Goal: Information Seeking & Learning: Learn about a topic

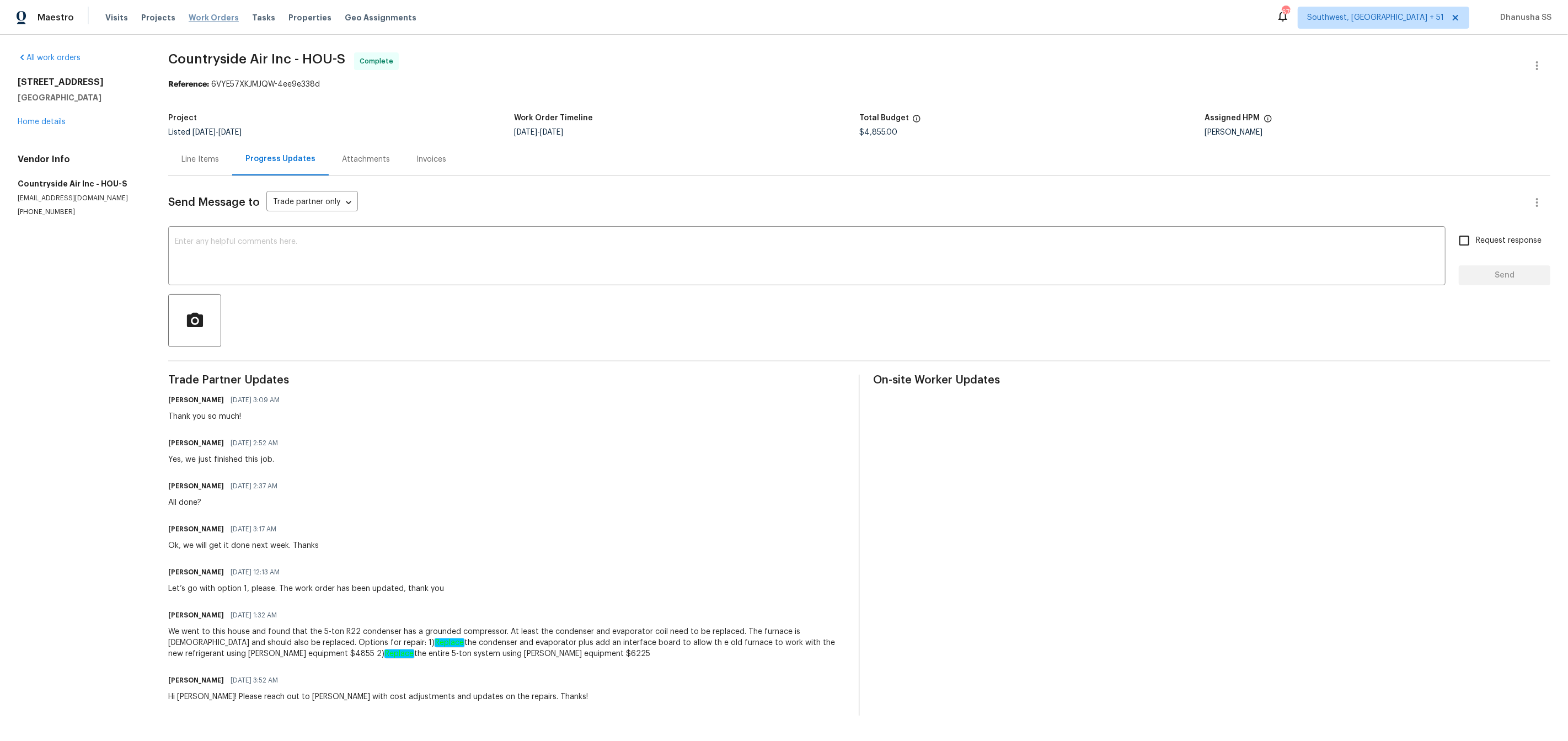
click at [200, 15] on span "Work Orders" at bounding box center [214, 17] width 50 height 11
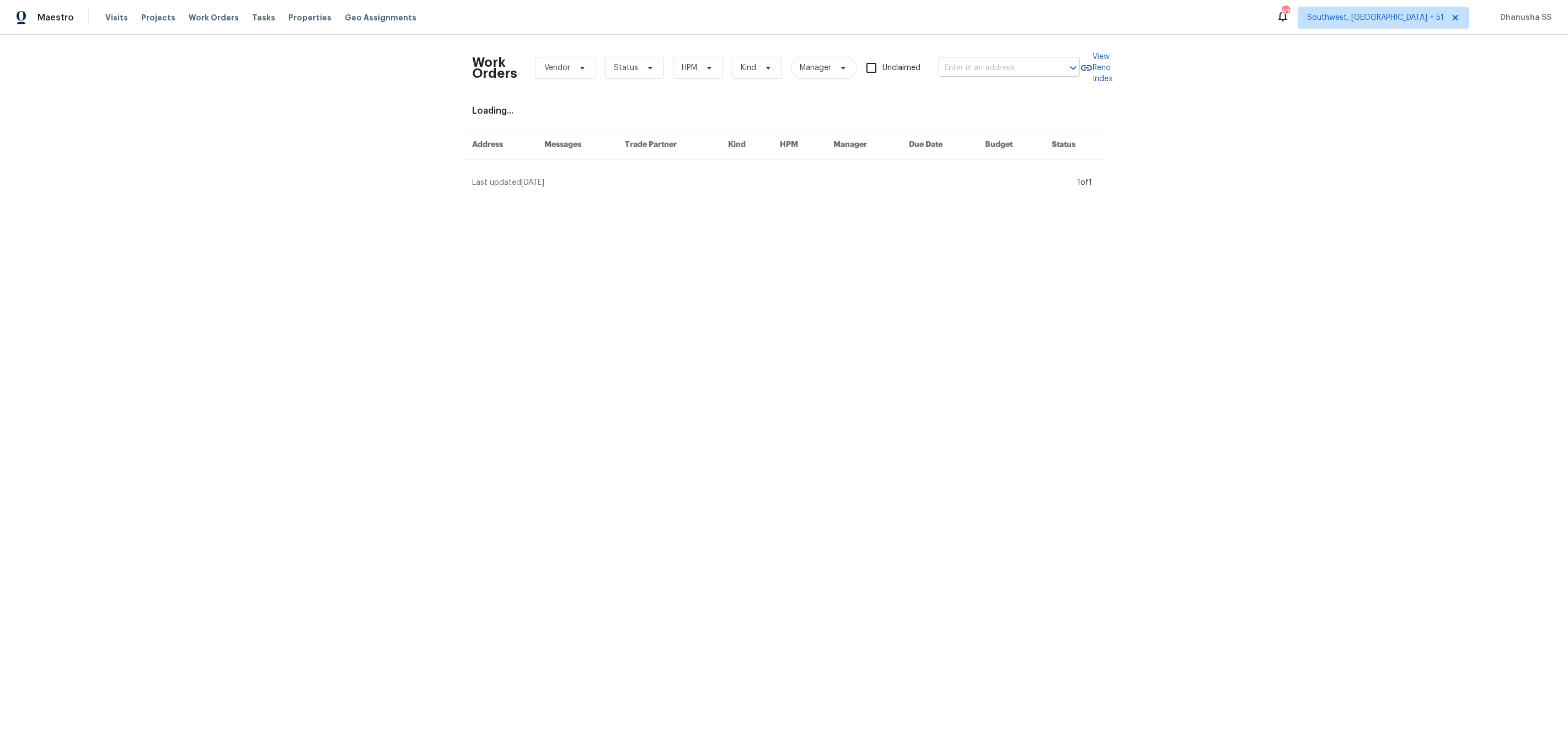
click at [974, 70] on input "text" at bounding box center [993, 67] width 110 height 17
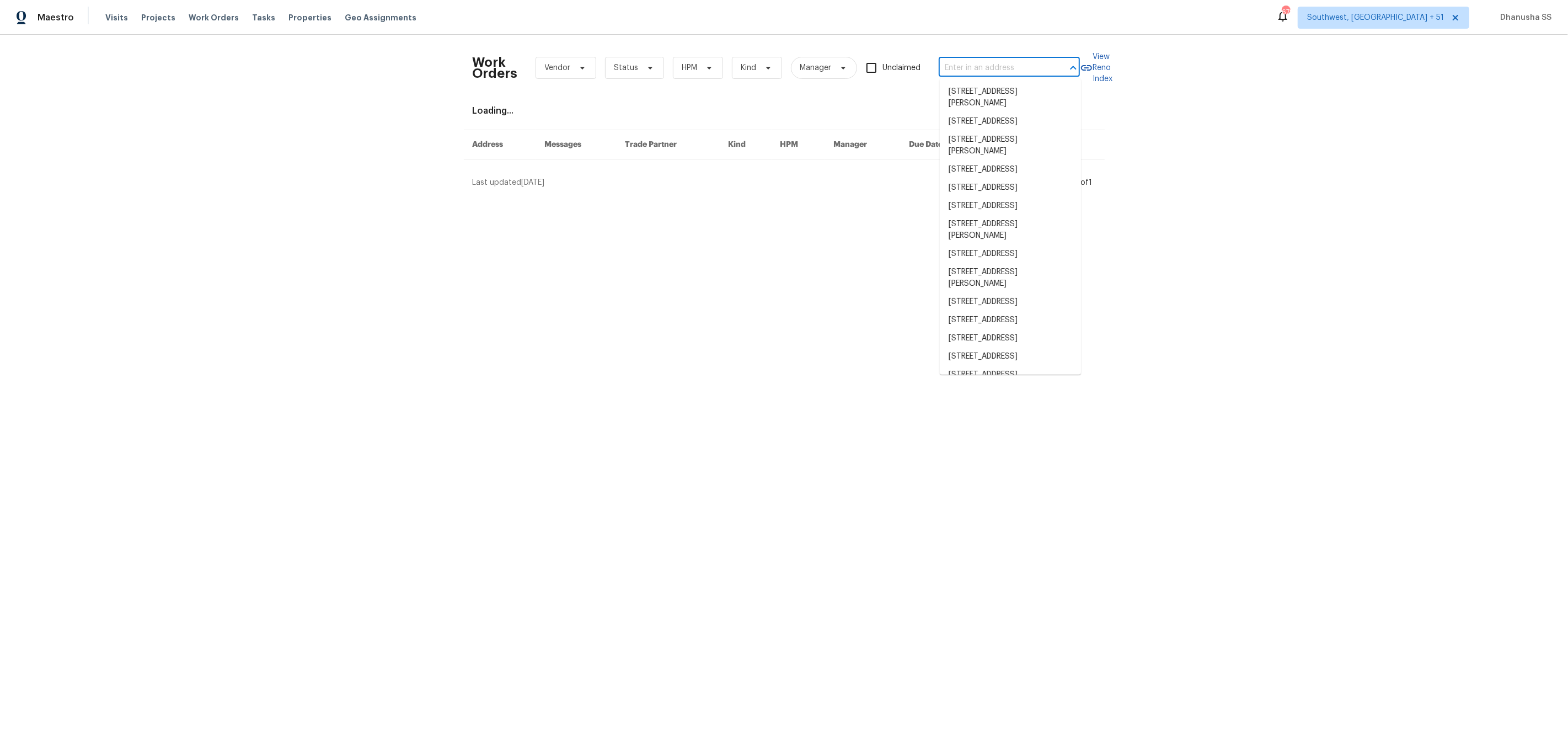
paste input "[STREET_ADDRESS]"
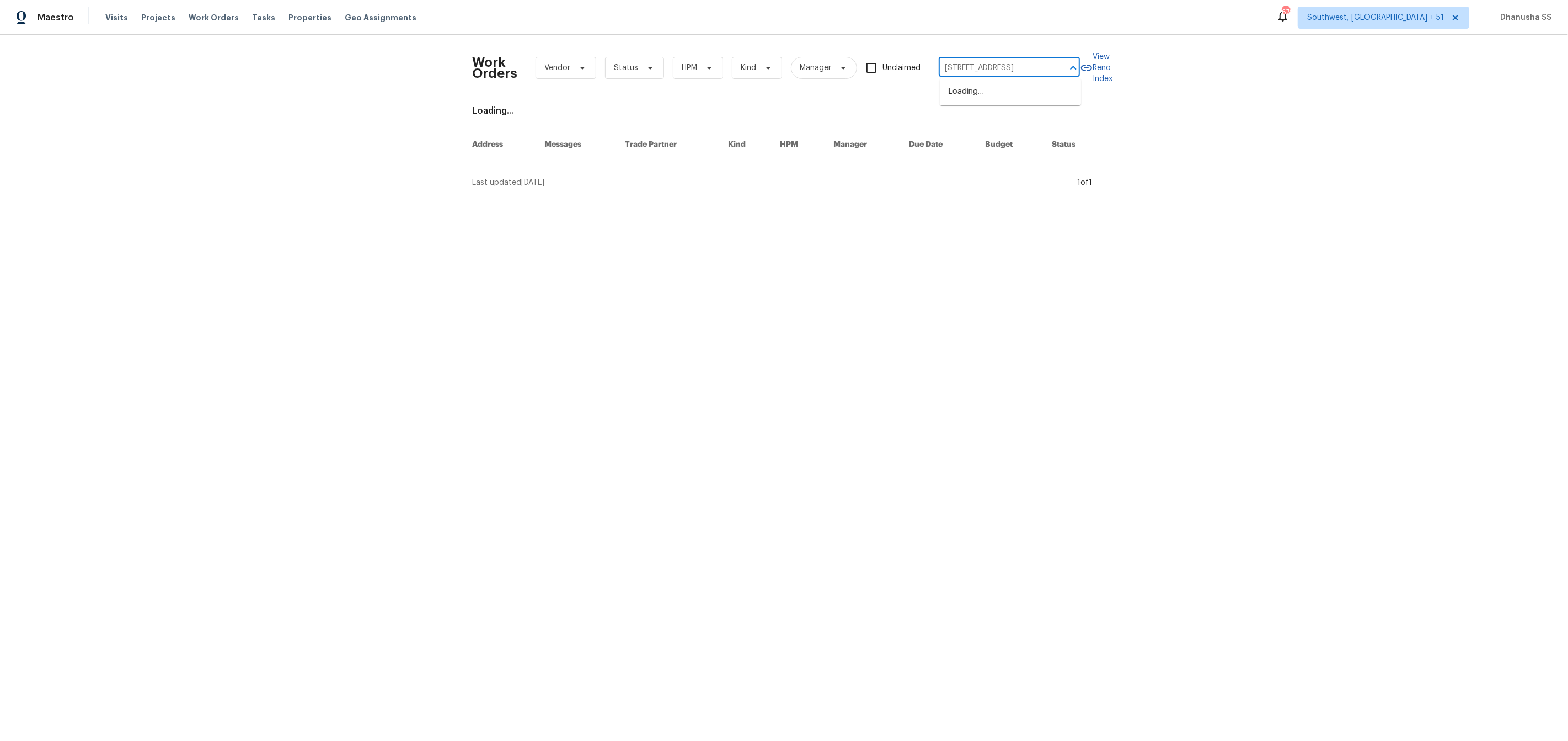
type input "[STREET_ADDRESS]"
click at [973, 89] on li "[STREET_ADDRESS]" at bounding box center [1010, 92] width 141 height 19
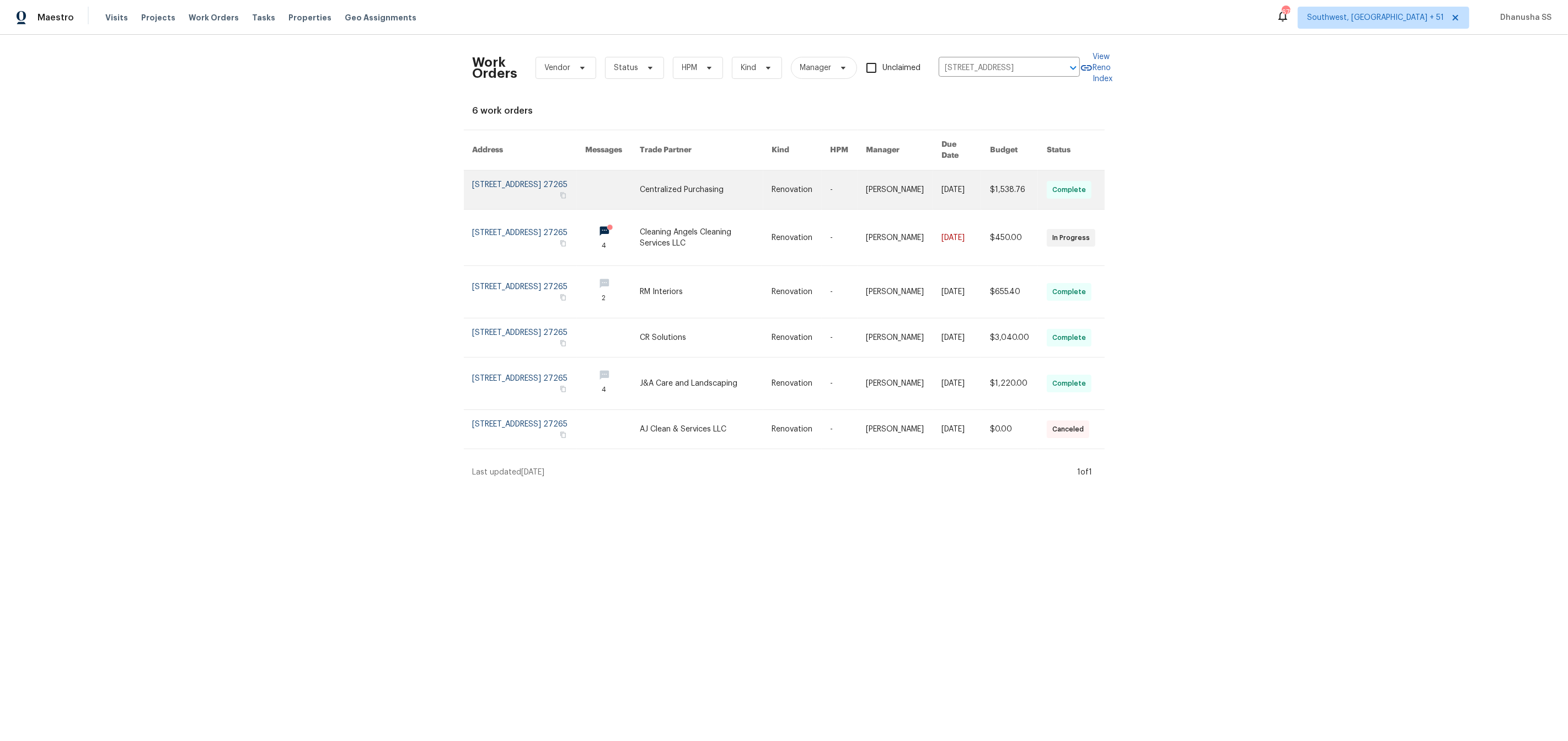
click at [774, 185] on td "Renovation" at bounding box center [792, 190] width 59 height 39
click at [634, 170] on link at bounding box center [613, 190] width 55 height 39
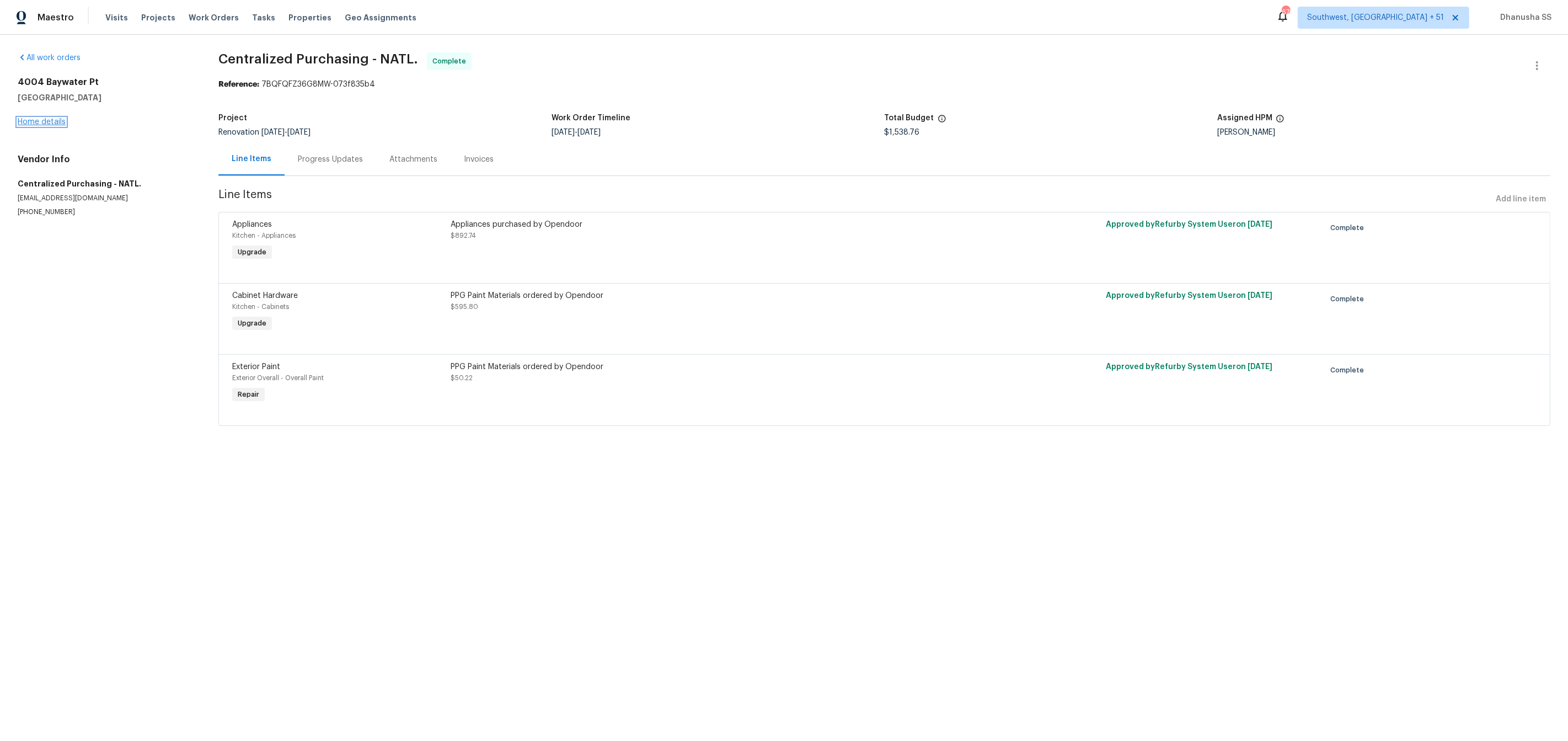
click at [53, 122] on link "Home details" at bounding box center [41, 122] width 48 height 7
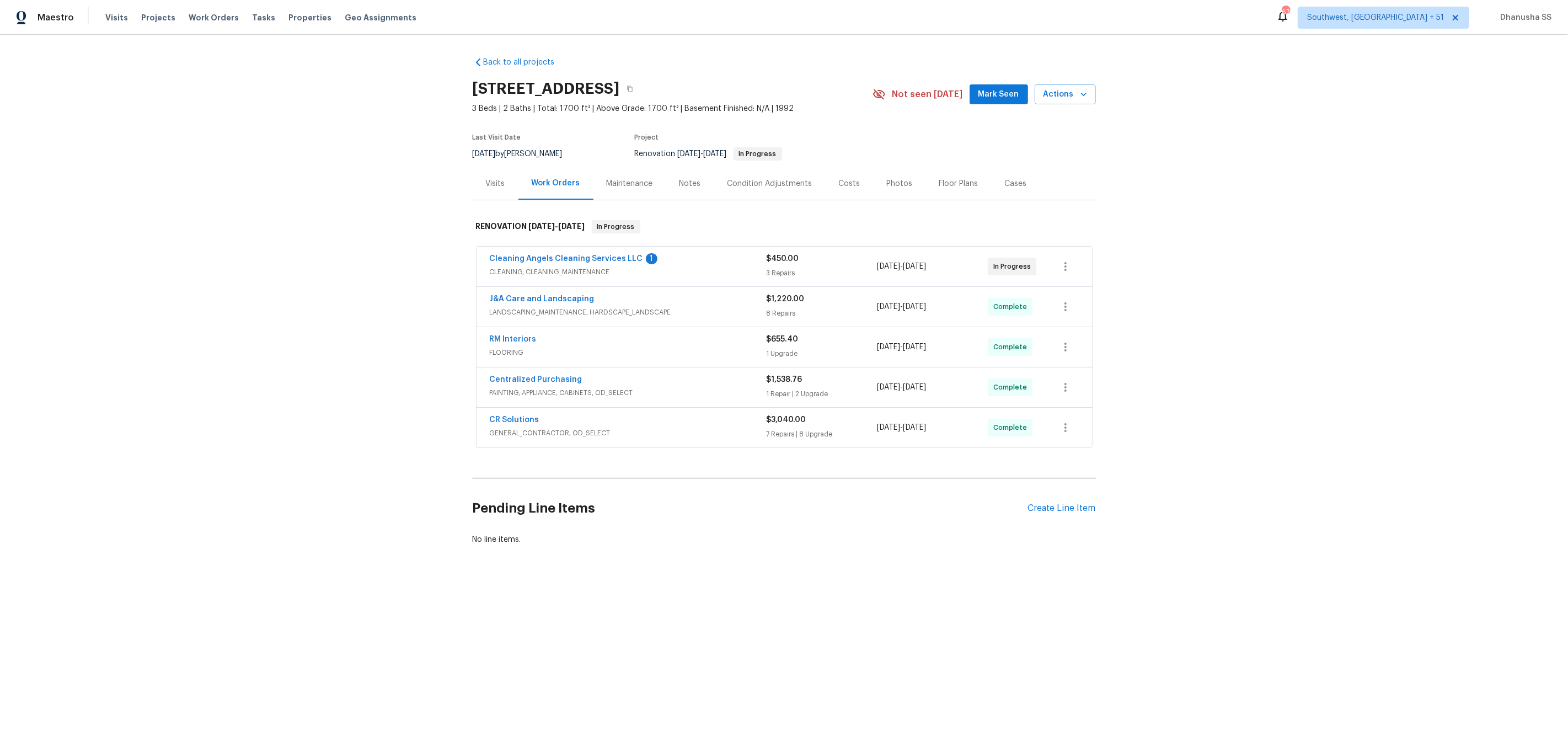
click at [494, 174] on div "Visits" at bounding box center [496, 184] width 46 height 33
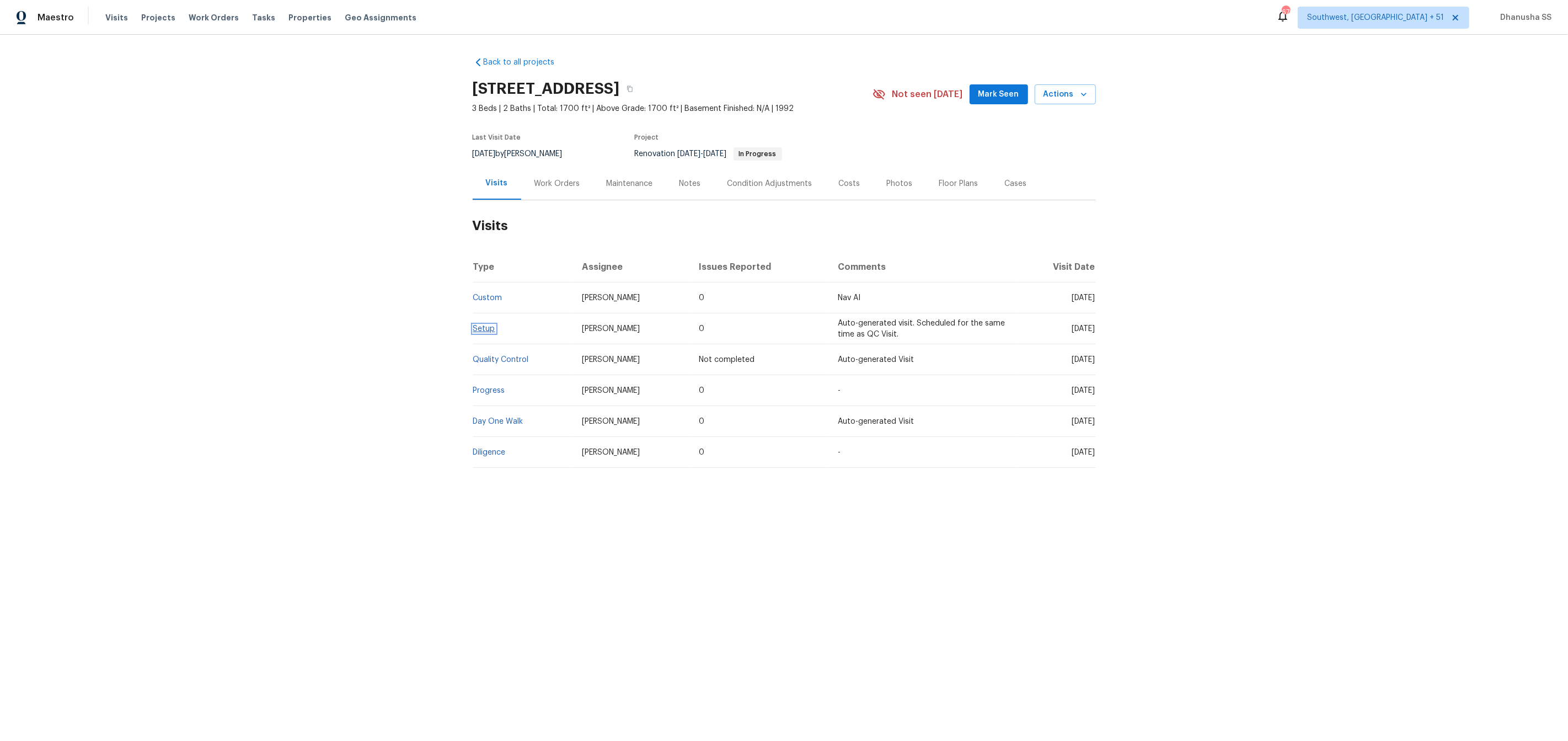
click at [484, 330] on link "Setup" at bounding box center [484, 329] width 22 height 7
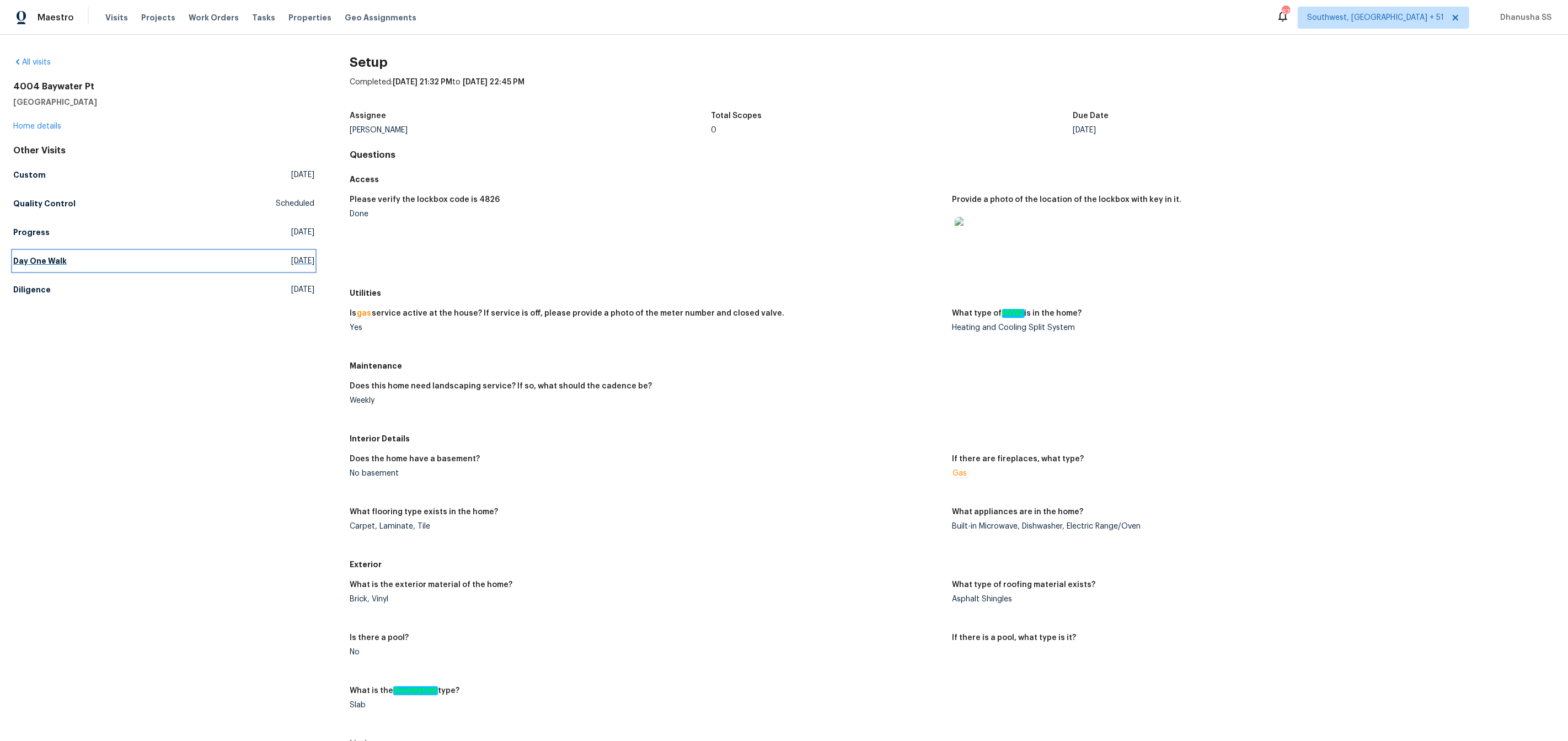
click at [52, 267] on link "Day One Walk Thu, Oct 09 2025" at bounding box center [164, 261] width 301 height 20
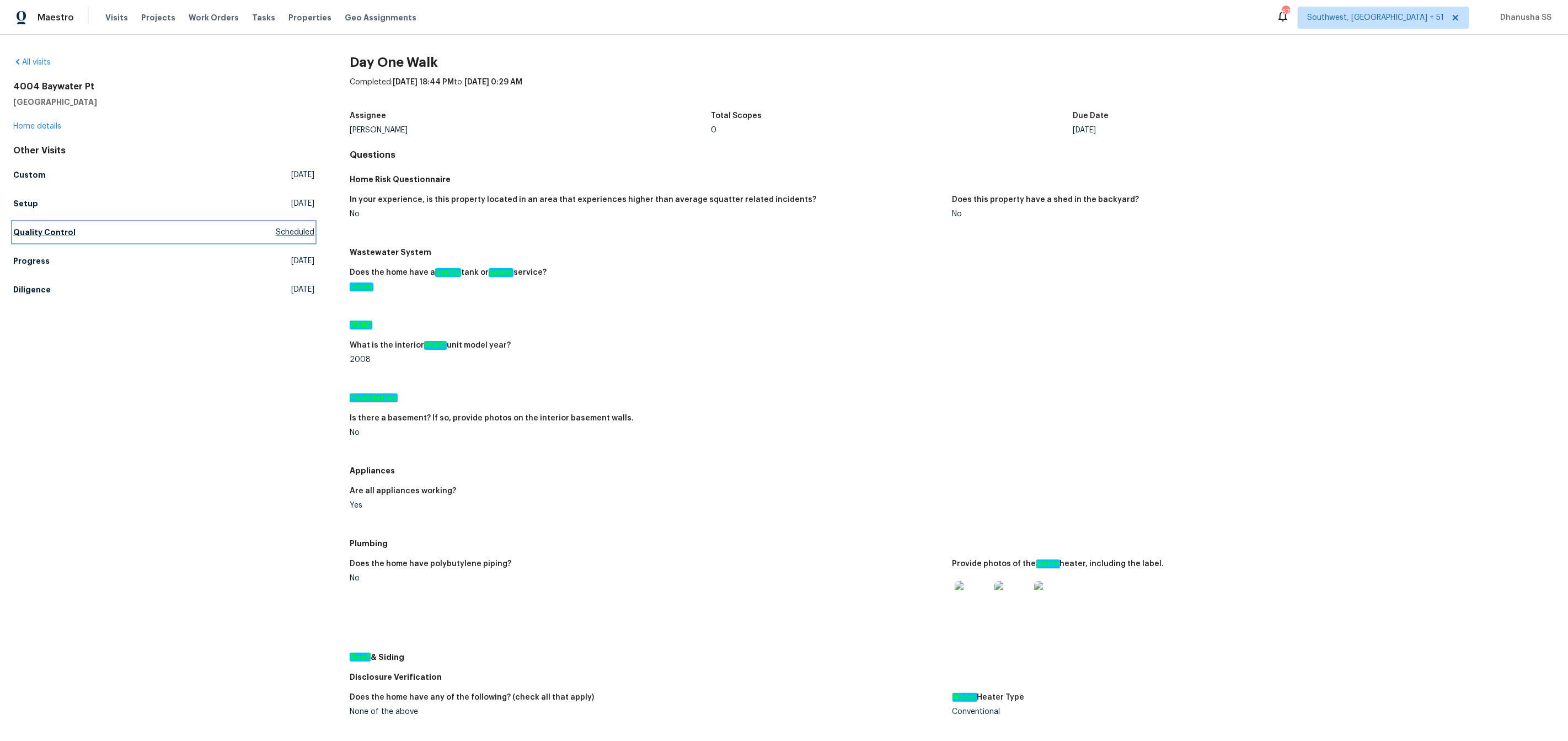
click at [38, 235] on h5 "Quality Control" at bounding box center [44, 232] width 62 height 11
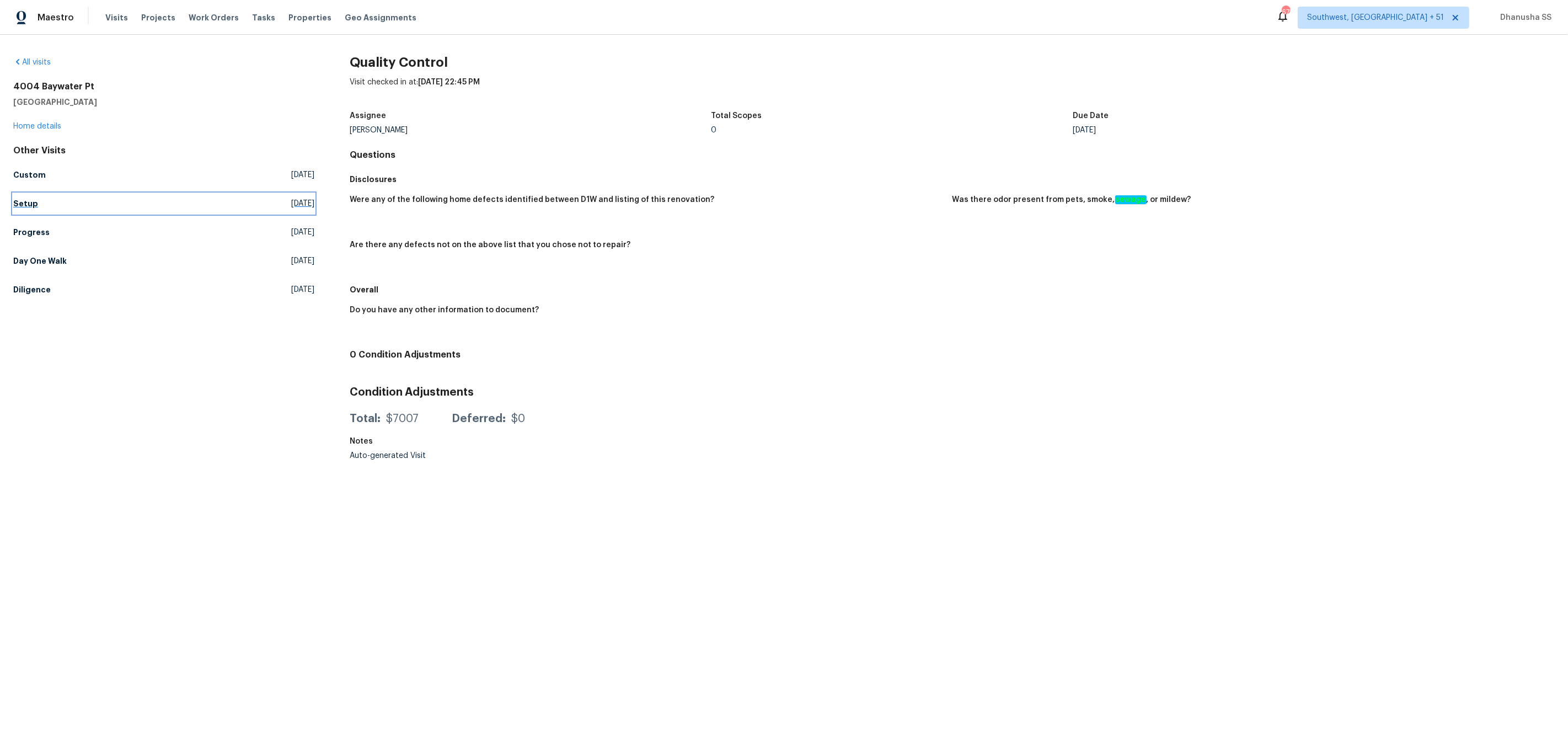
click at [31, 204] on h5 "Setup" at bounding box center [26, 203] width 25 height 11
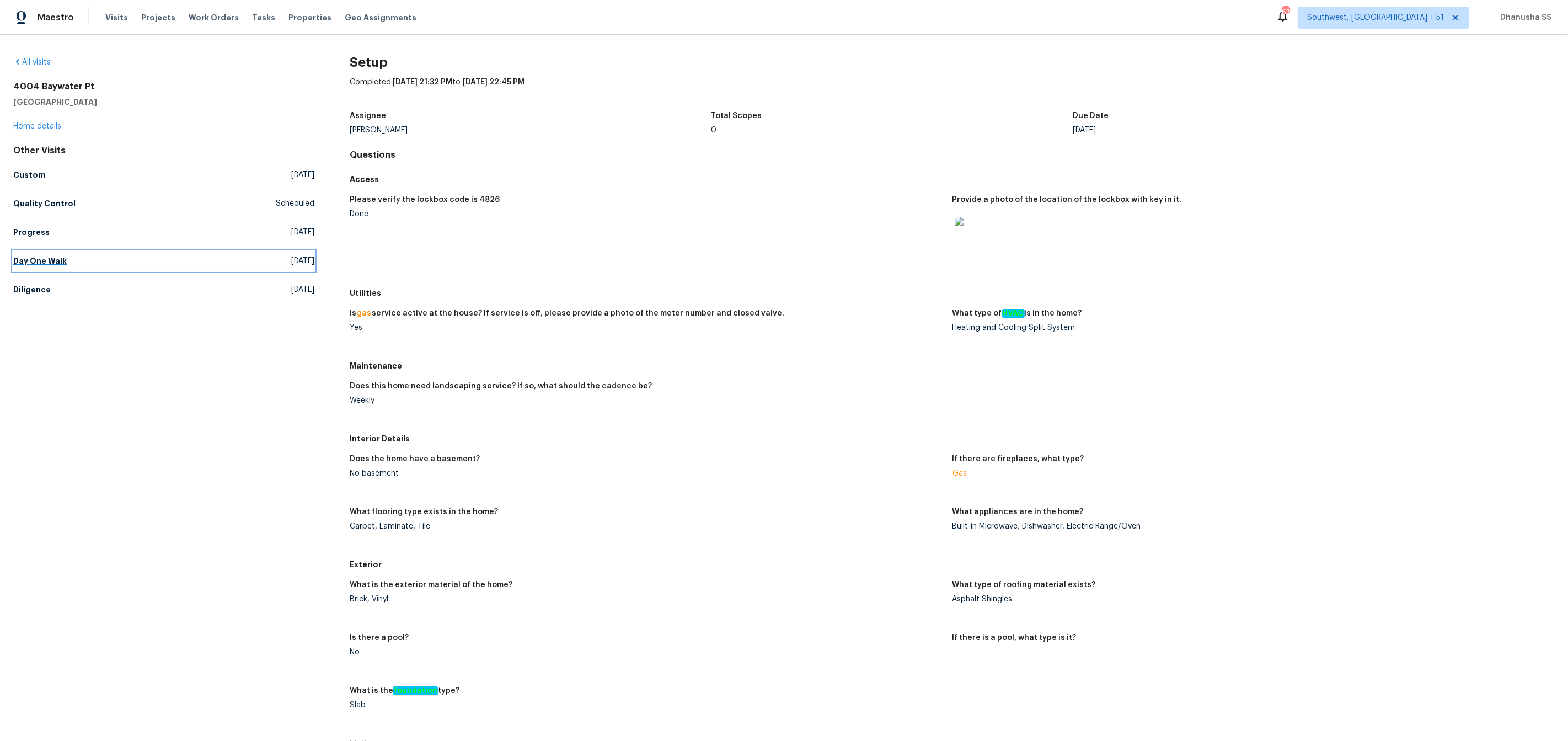
click at [27, 258] on h5 "Day One Walk" at bounding box center [40, 261] width 53 height 11
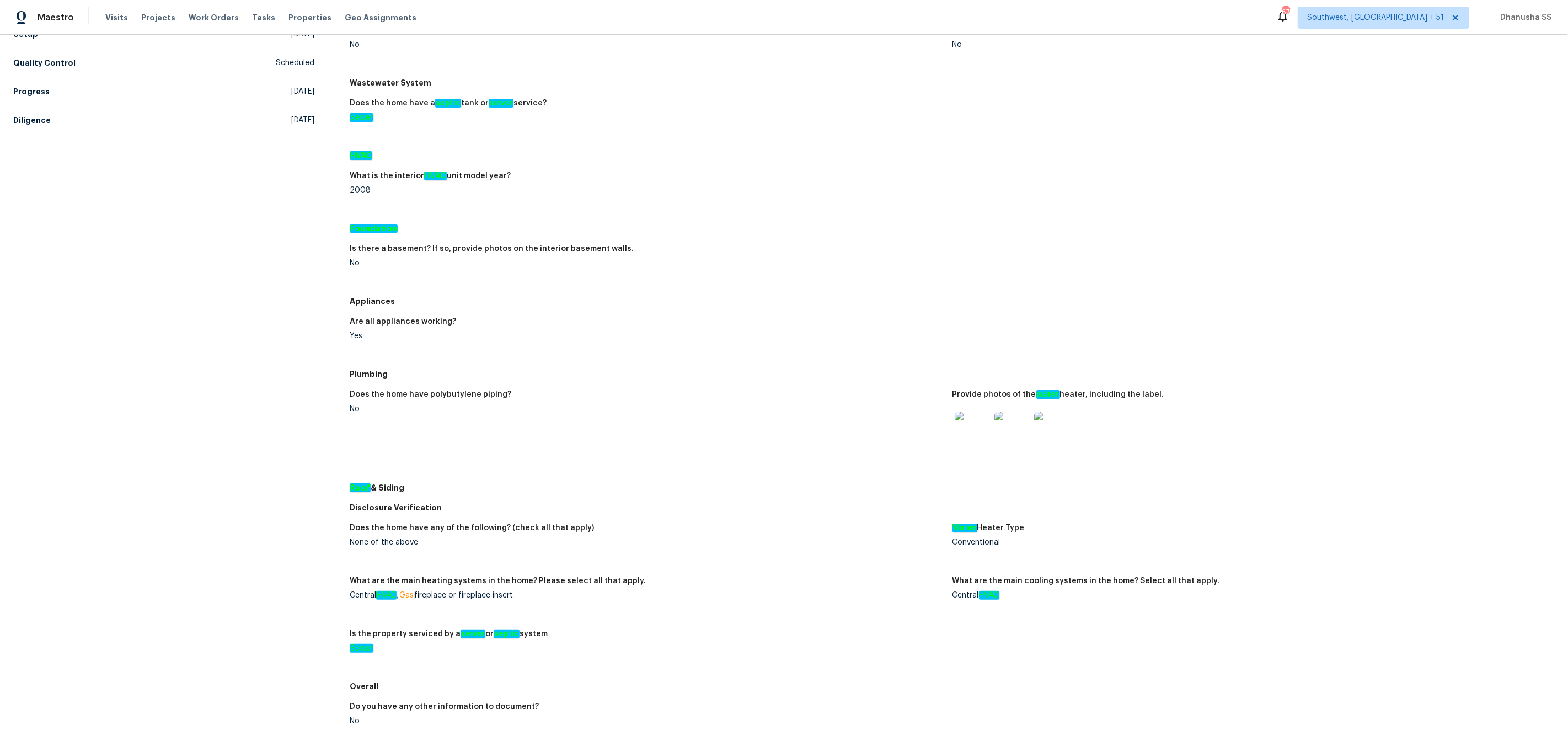
scroll to position [163, 0]
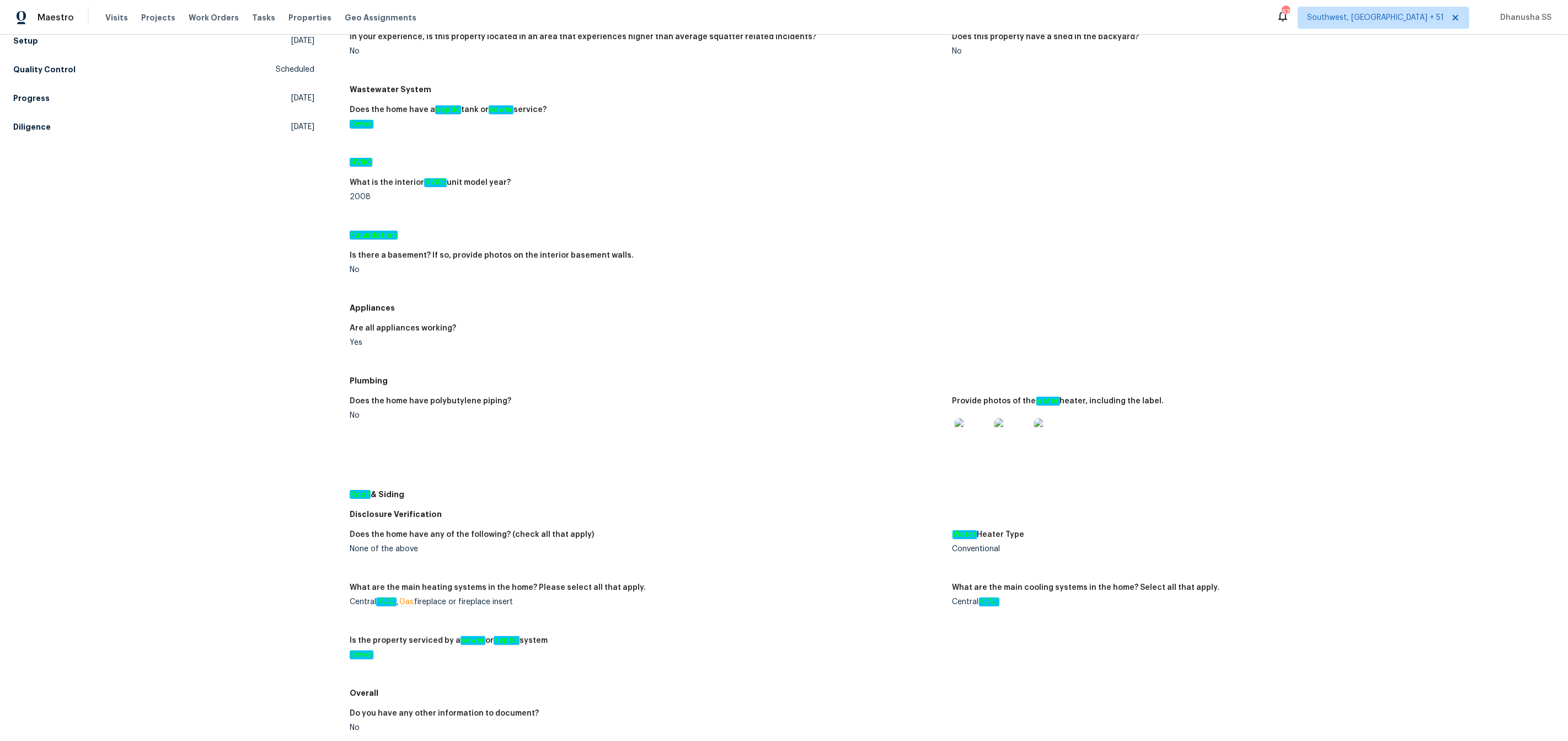
click at [976, 434] on img at bounding box center [973, 436] width 36 height 36
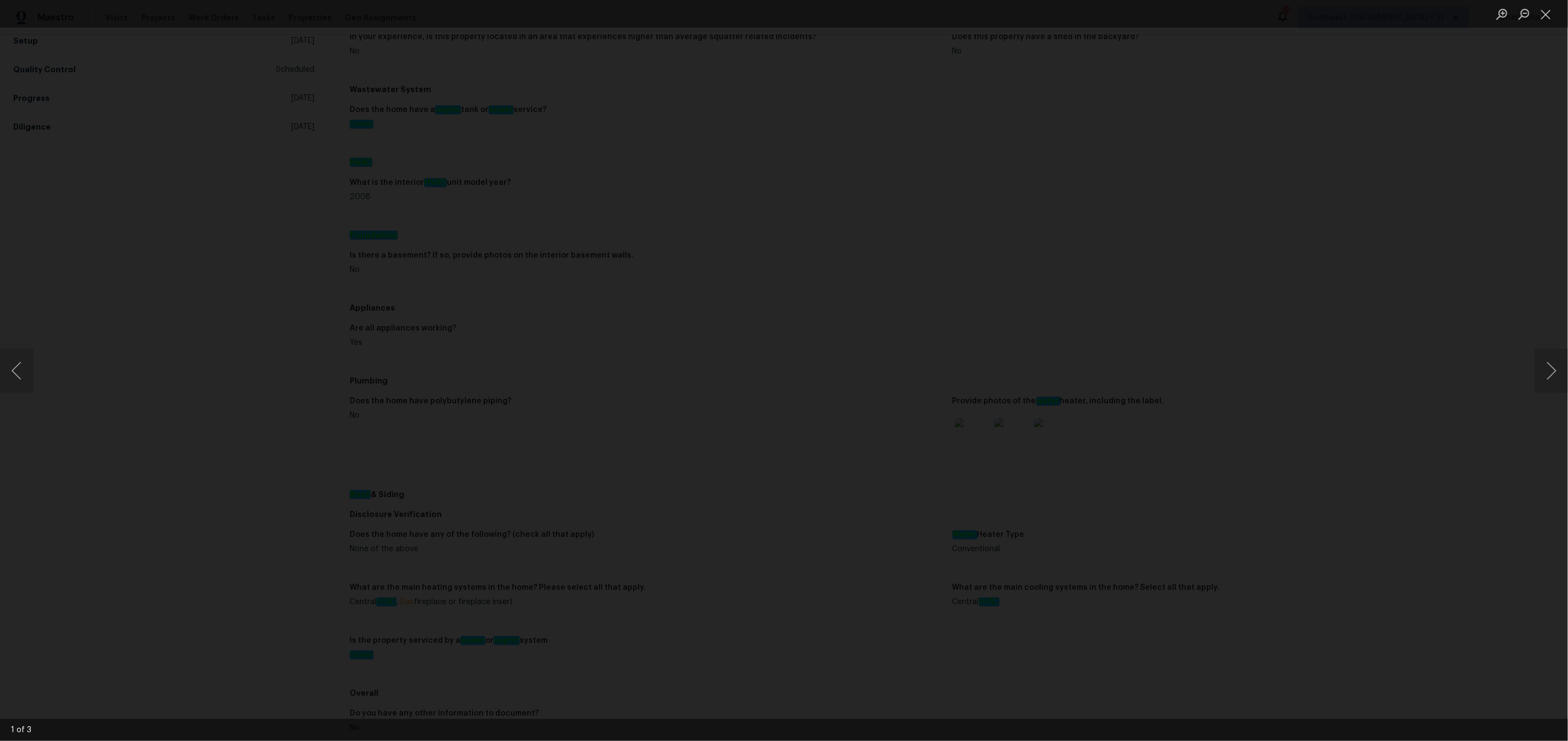
click at [863, 413] on img "Lightbox" at bounding box center [730, 532] width 3198 height 1512
click at [1535, 27] on li "Lightbox" at bounding box center [1546, 13] width 22 height 27
click at [1538, 24] on li "Lightbox" at bounding box center [1546, 13] width 22 height 27
click at [1541, 21] on button "Close lightbox" at bounding box center [1546, 14] width 22 height 19
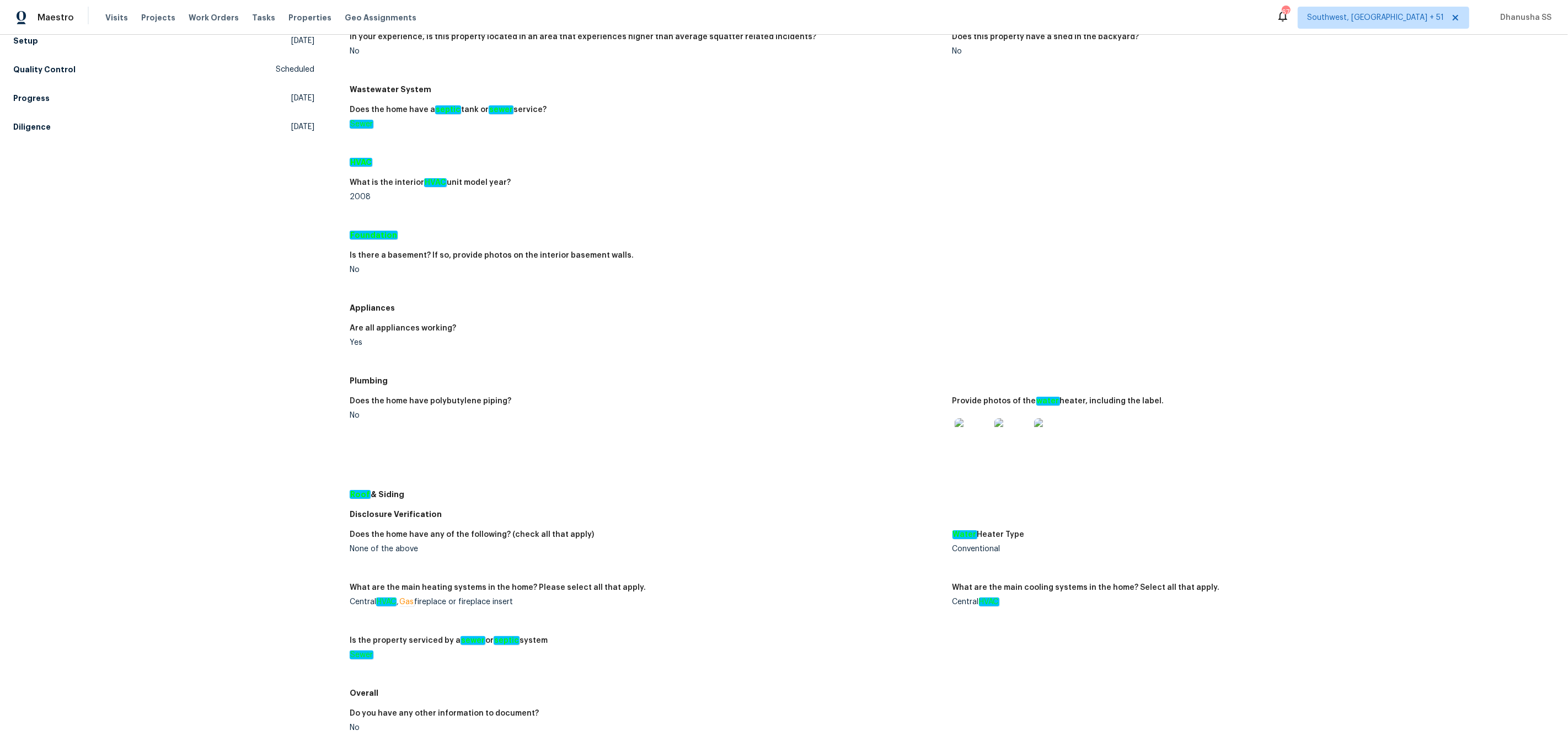
scroll to position [0, 0]
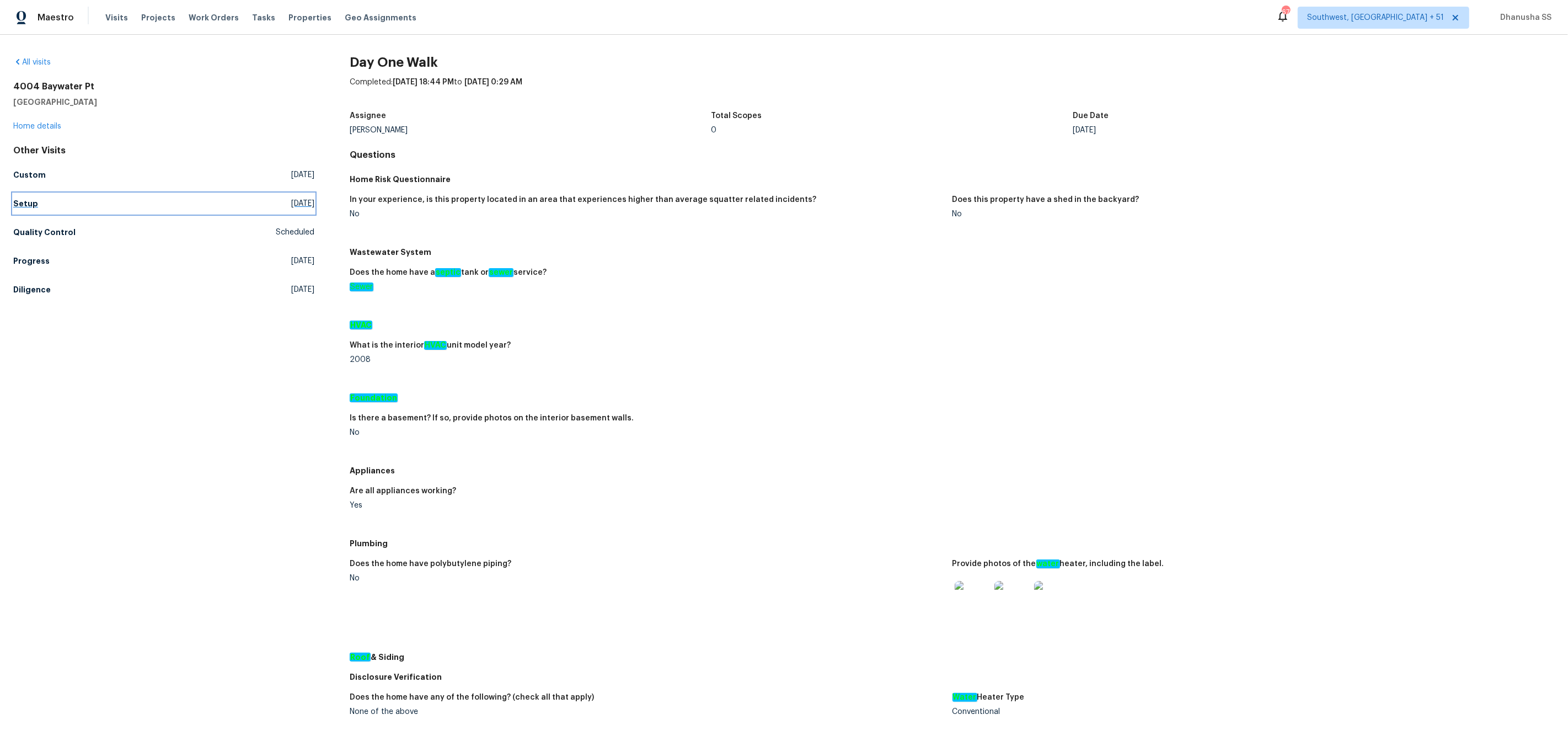
click at [33, 205] on h5 "Setup" at bounding box center [26, 203] width 25 height 11
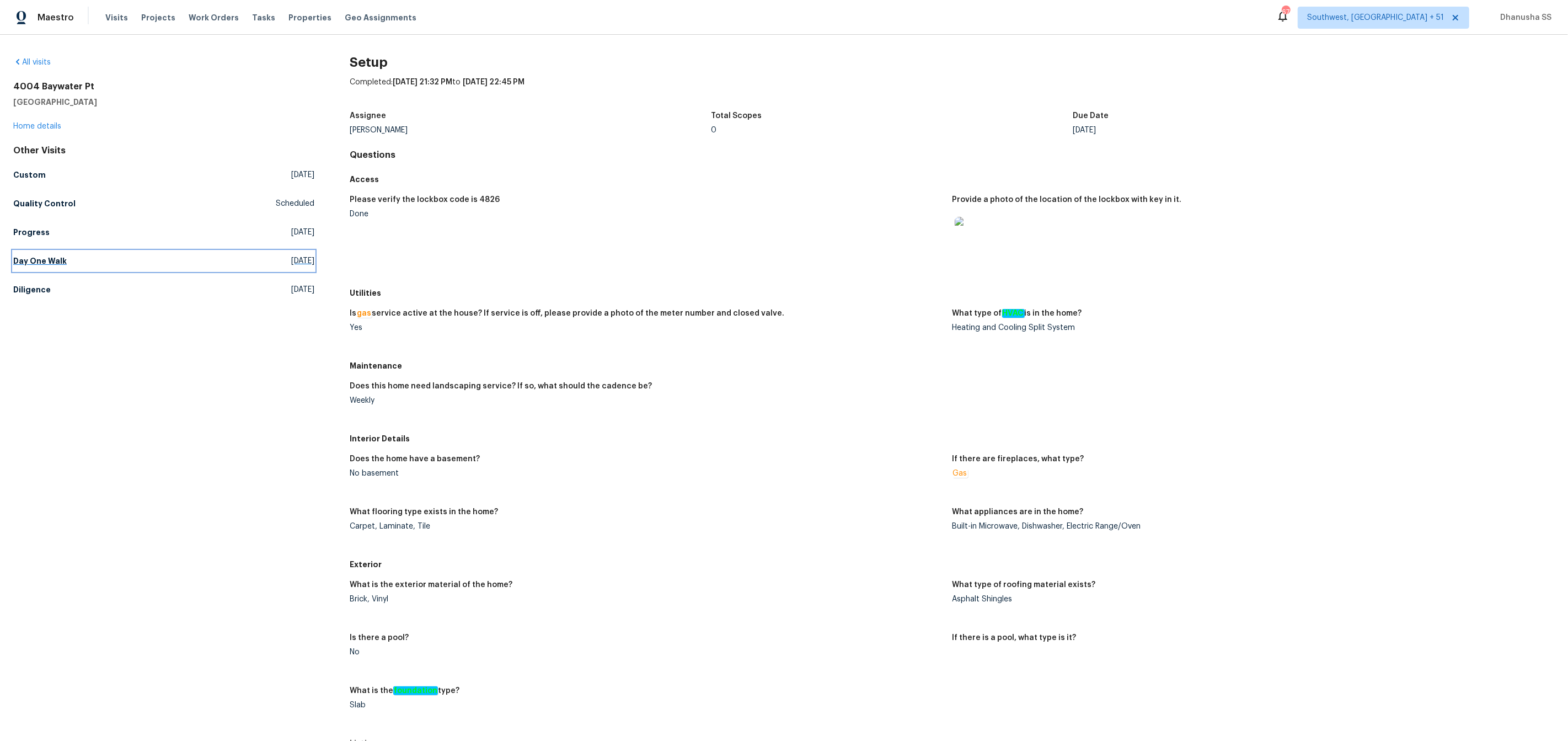
click at [30, 259] on h5 "Day One Walk" at bounding box center [40, 261] width 53 height 11
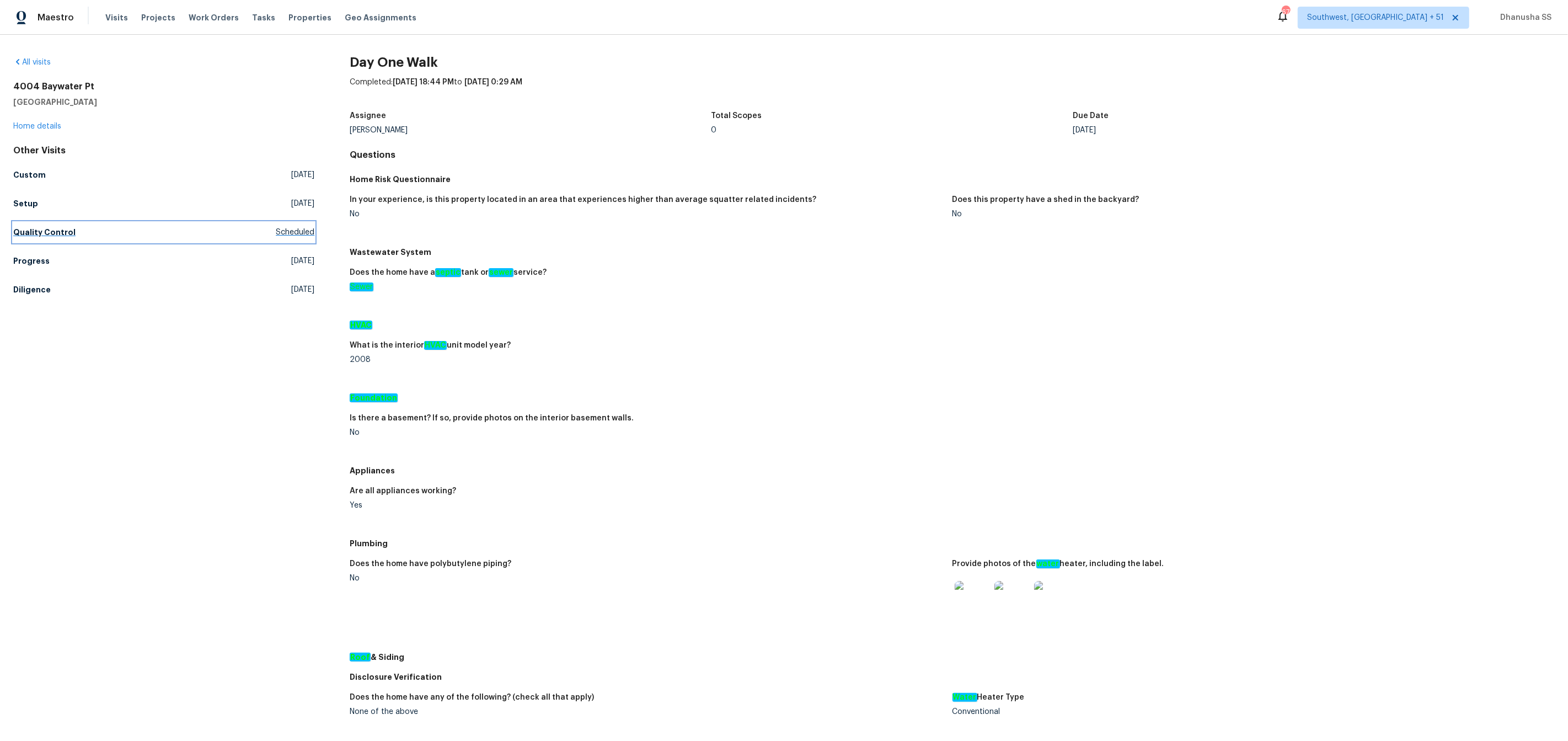
click at [36, 225] on link "Quality Control Scheduled" at bounding box center [164, 232] width 301 height 20
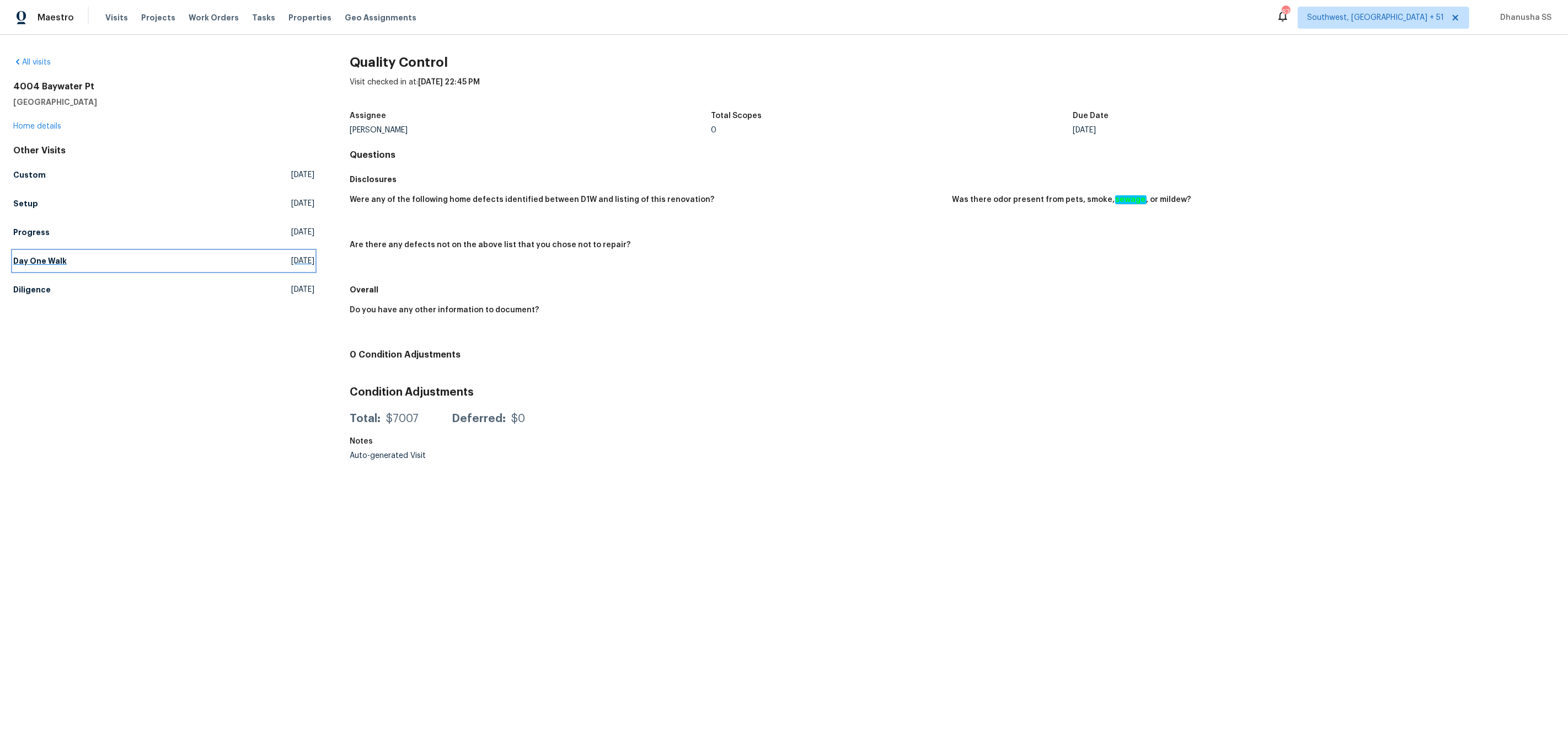
click at [49, 262] on h5 "Day One Walk" at bounding box center [40, 261] width 53 height 11
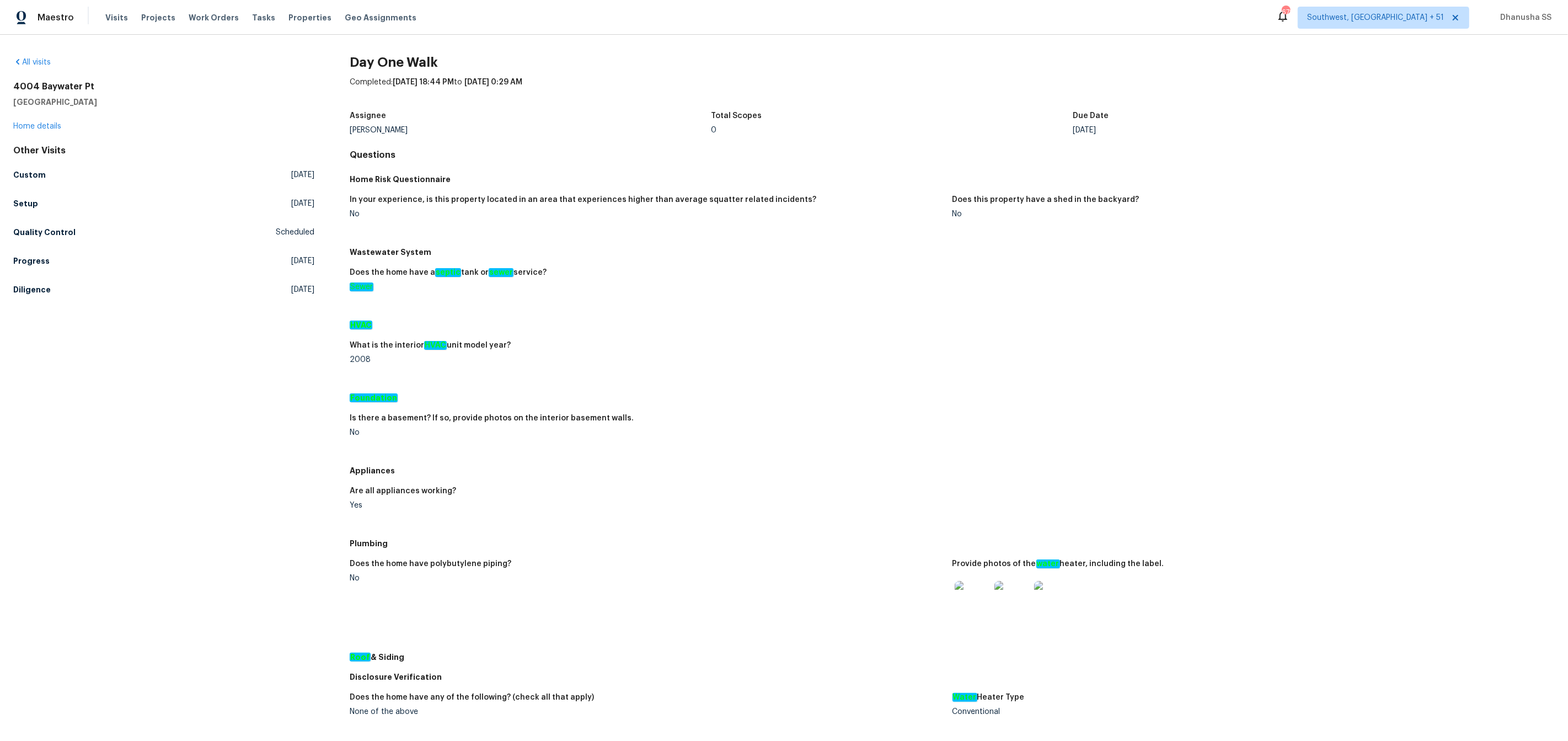
click at [56, 243] on div "Other Visits Custom Tue, Oct 14 2025 Setup Tue, Oct 14 2025 Quality Control Sch…" at bounding box center [164, 222] width 301 height 154
click at [56, 239] on link "Quality Control Scheduled" at bounding box center [164, 232] width 301 height 20
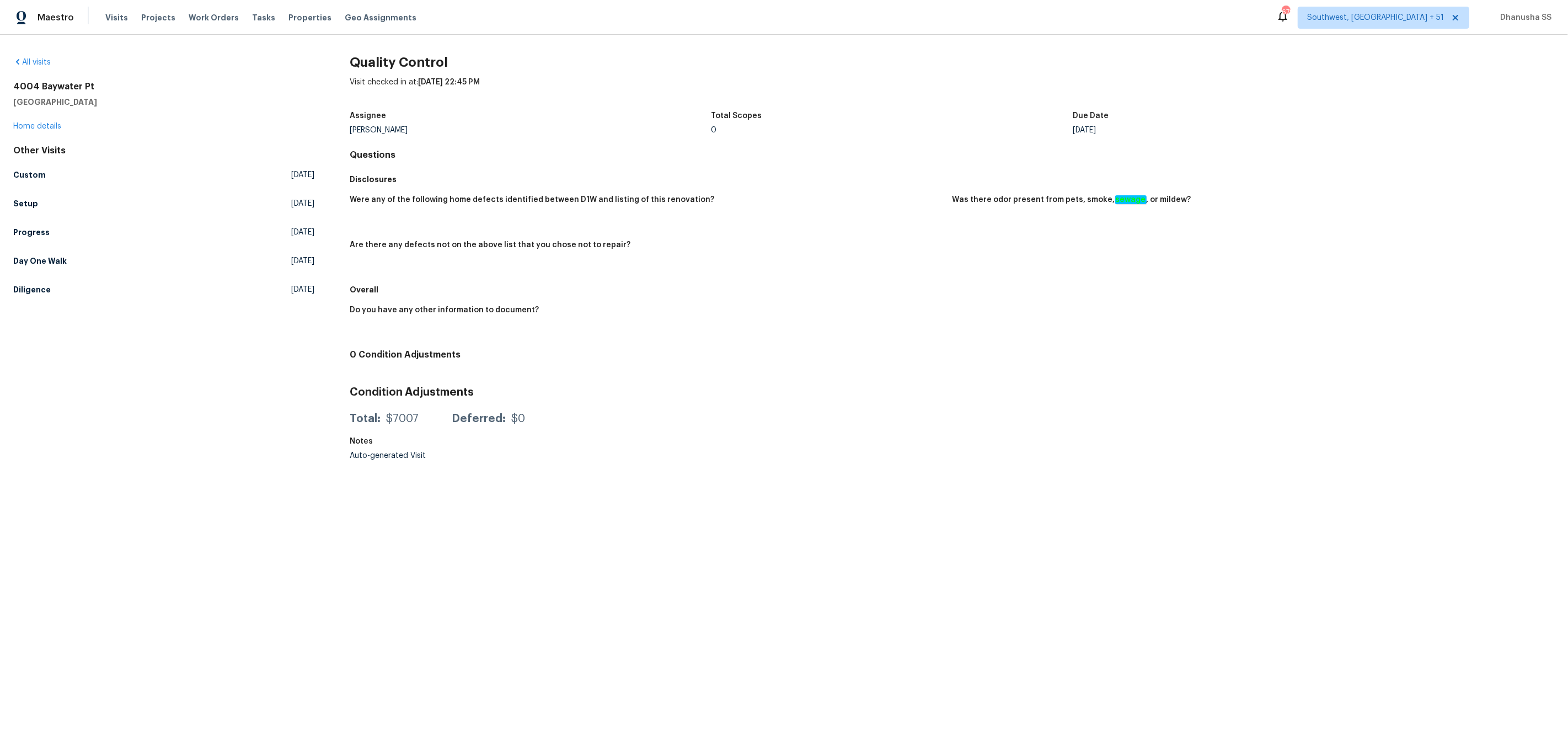
click at [21, 215] on div "Other Visits Custom Tue, Oct 14 2025 Setup Tue, Oct 14 2025 Progress Fri, Oct 1…" at bounding box center [164, 222] width 301 height 154
click at [28, 210] on link "Setup Tue, Oct 14 2025" at bounding box center [164, 203] width 301 height 20
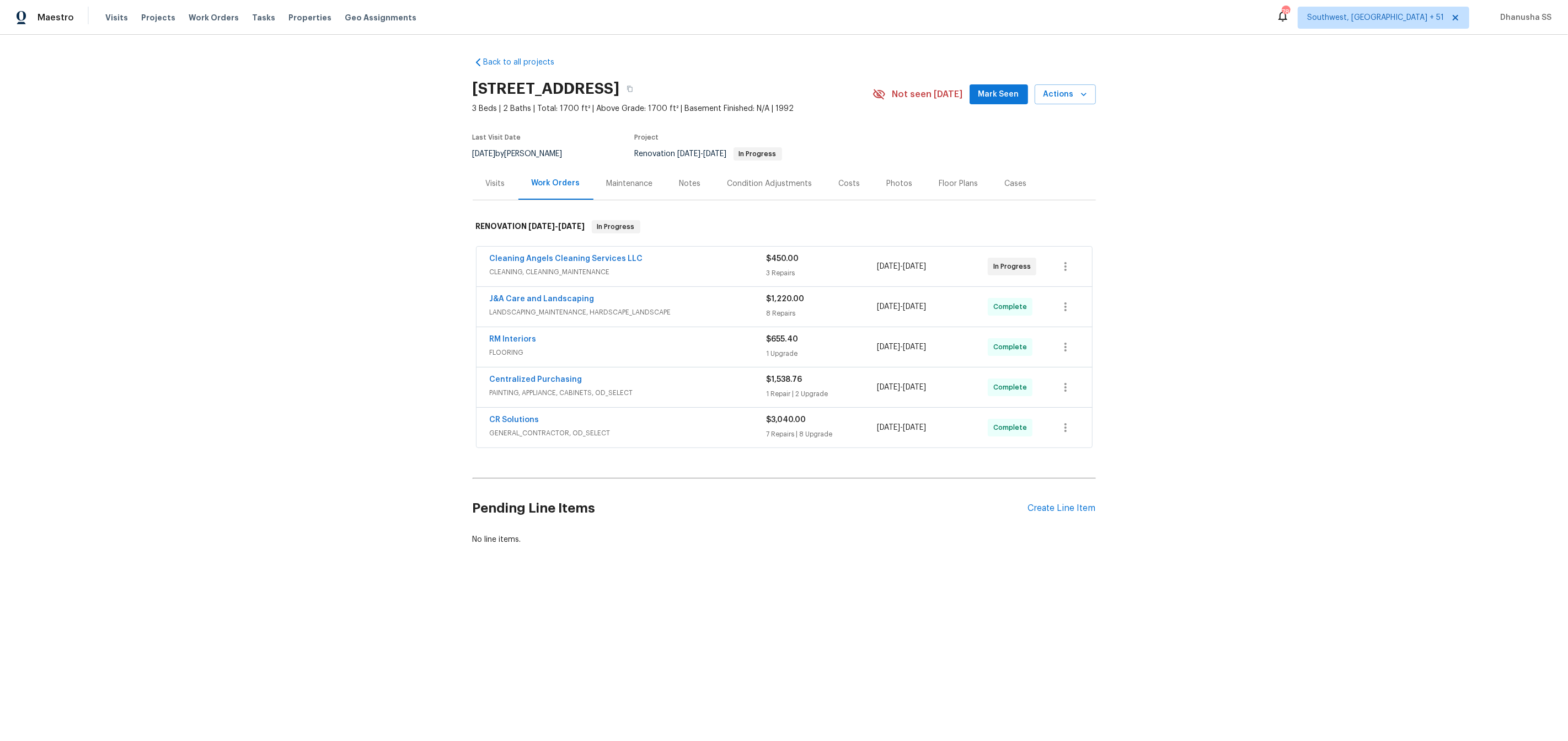
click at [692, 422] on div "CR Solutions" at bounding box center [628, 421] width 277 height 13
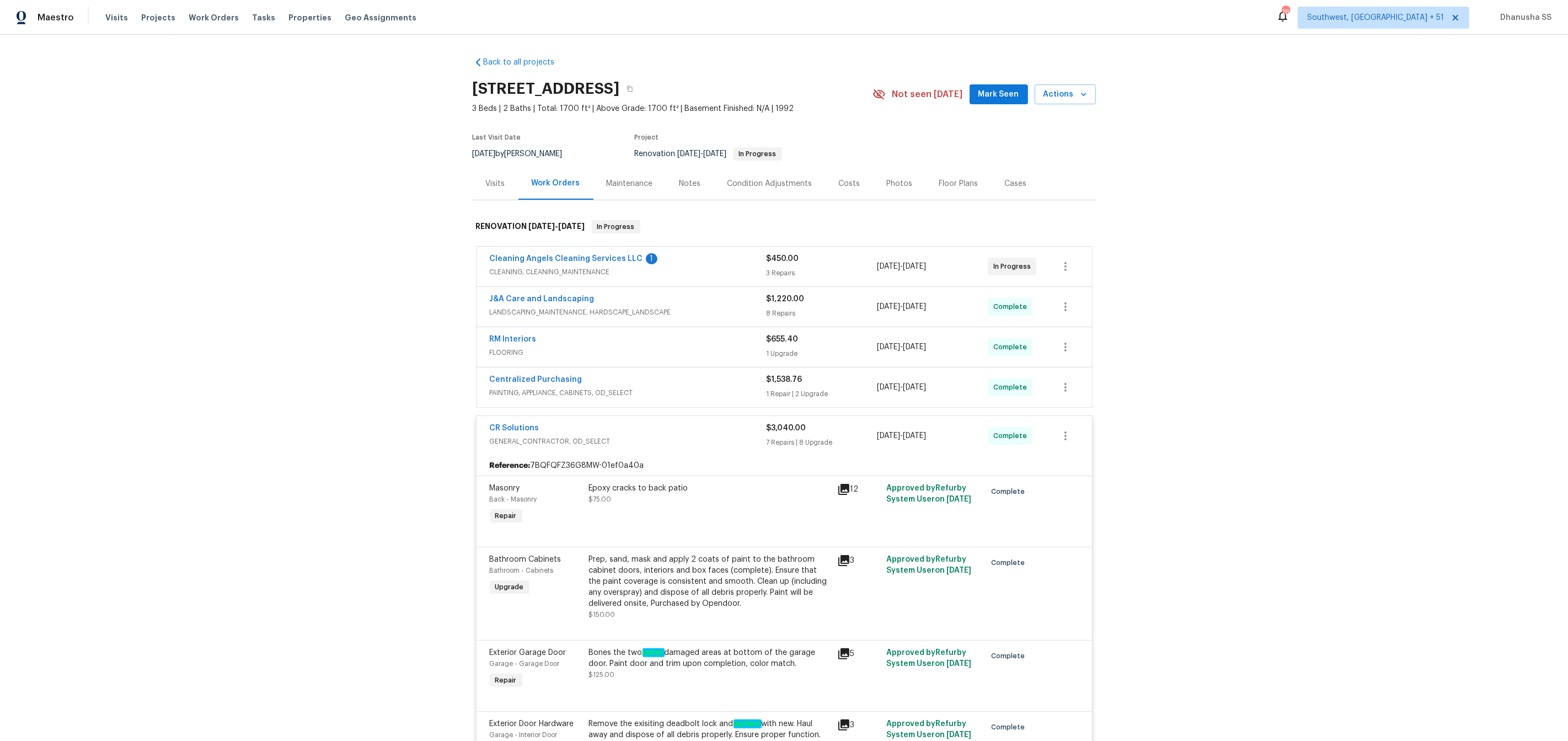
click at [681, 377] on div "Centralized Purchasing" at bounding box center [628, 381] width 277 height 13
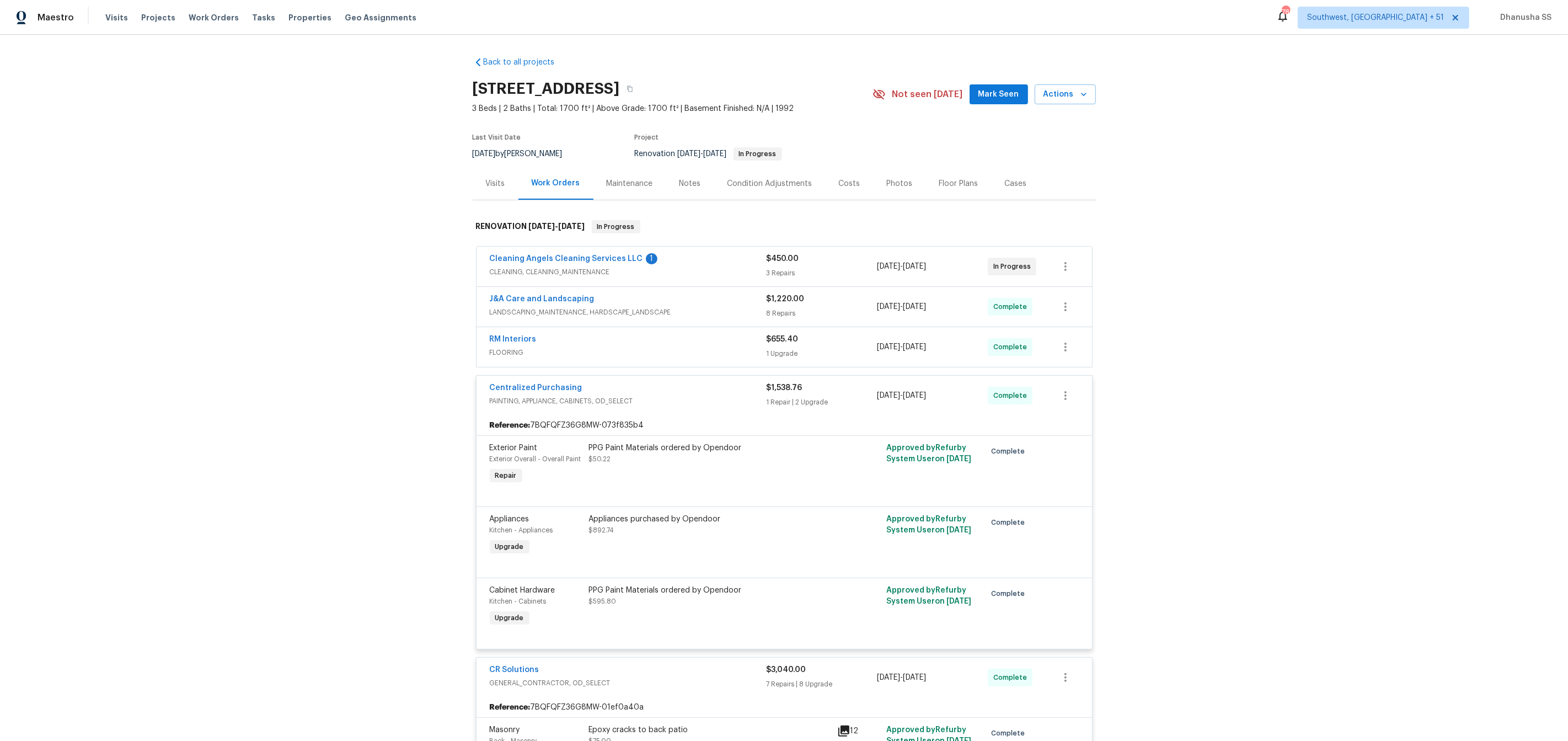
click at [685, 348] on span "FLOORING" at bounding box center [628, 352] width 277 height 11
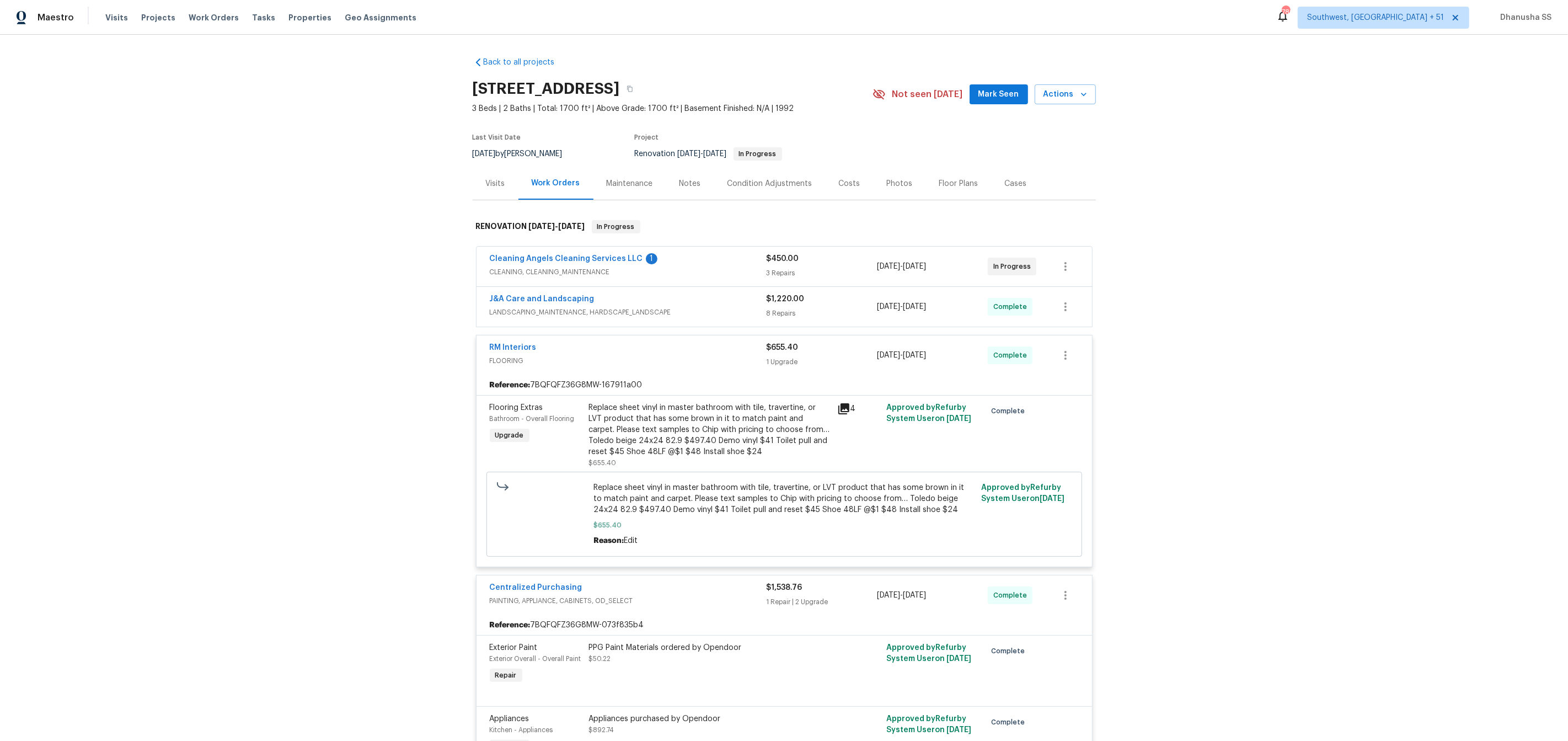
click at [706, 307] on span "LANDSCAPING_MAINTENANCE, HARDSCAPE_LANDSCAPE" at bounding box center [628, 312] width 277 height 11
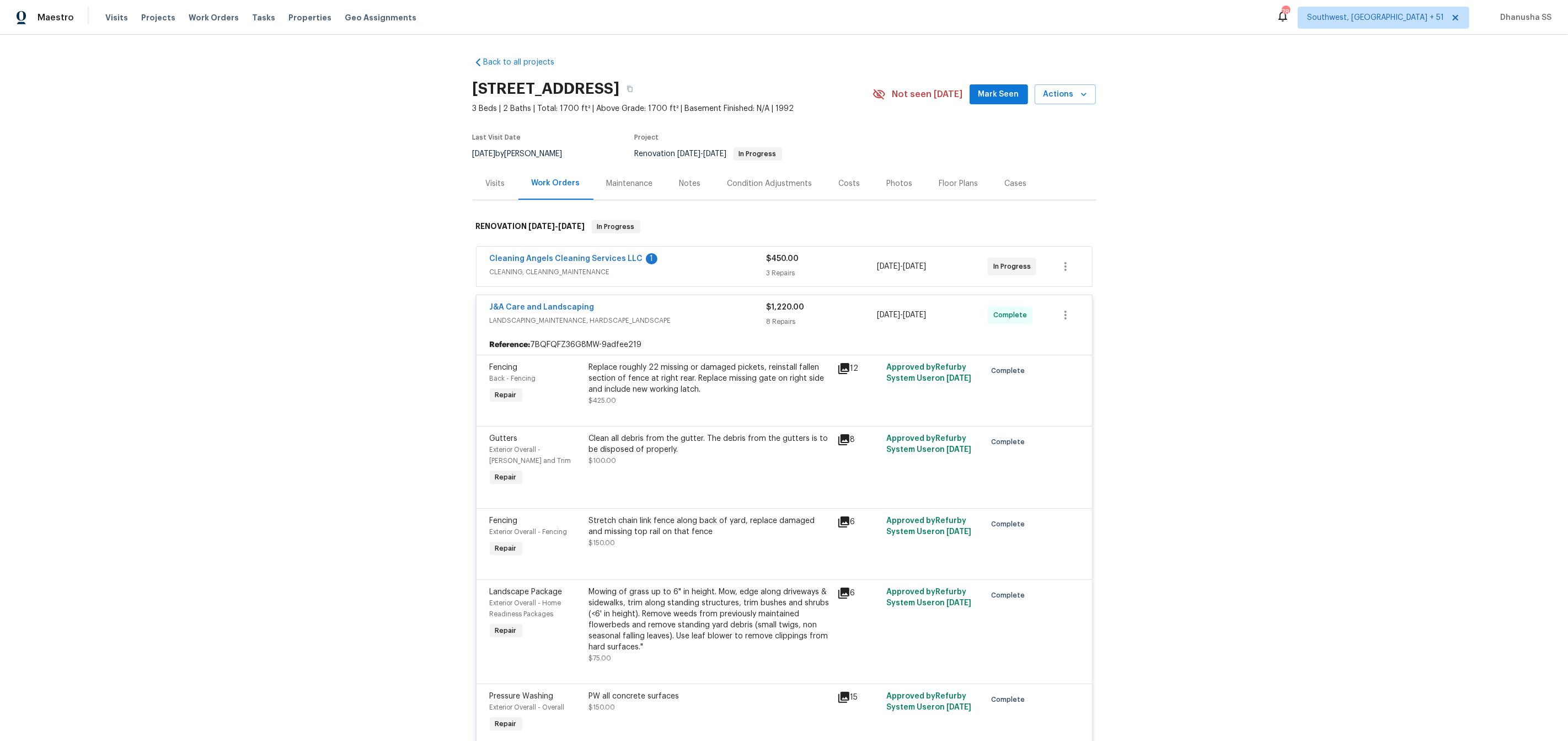
click at [713, 267] on span "CLEANING, CLEANING_MAINTENANCE" at bounding box center [628, 272] width 277 height 11
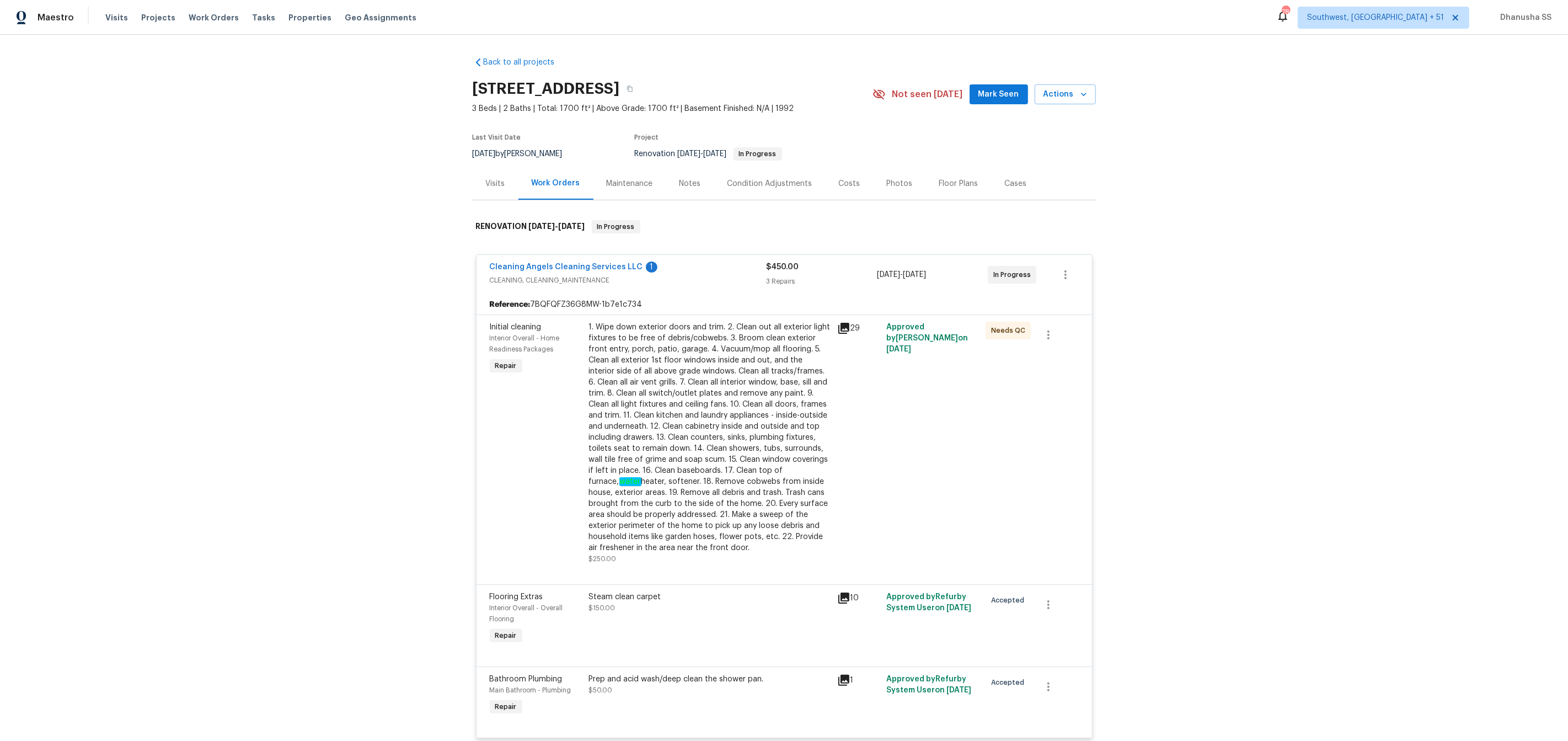
click at [701, 409] on div "1. Wipe down exterior doors and trim. 2. Clean out all exterior light fixtures …" at bounding box center [710, 437] width 241 height 232
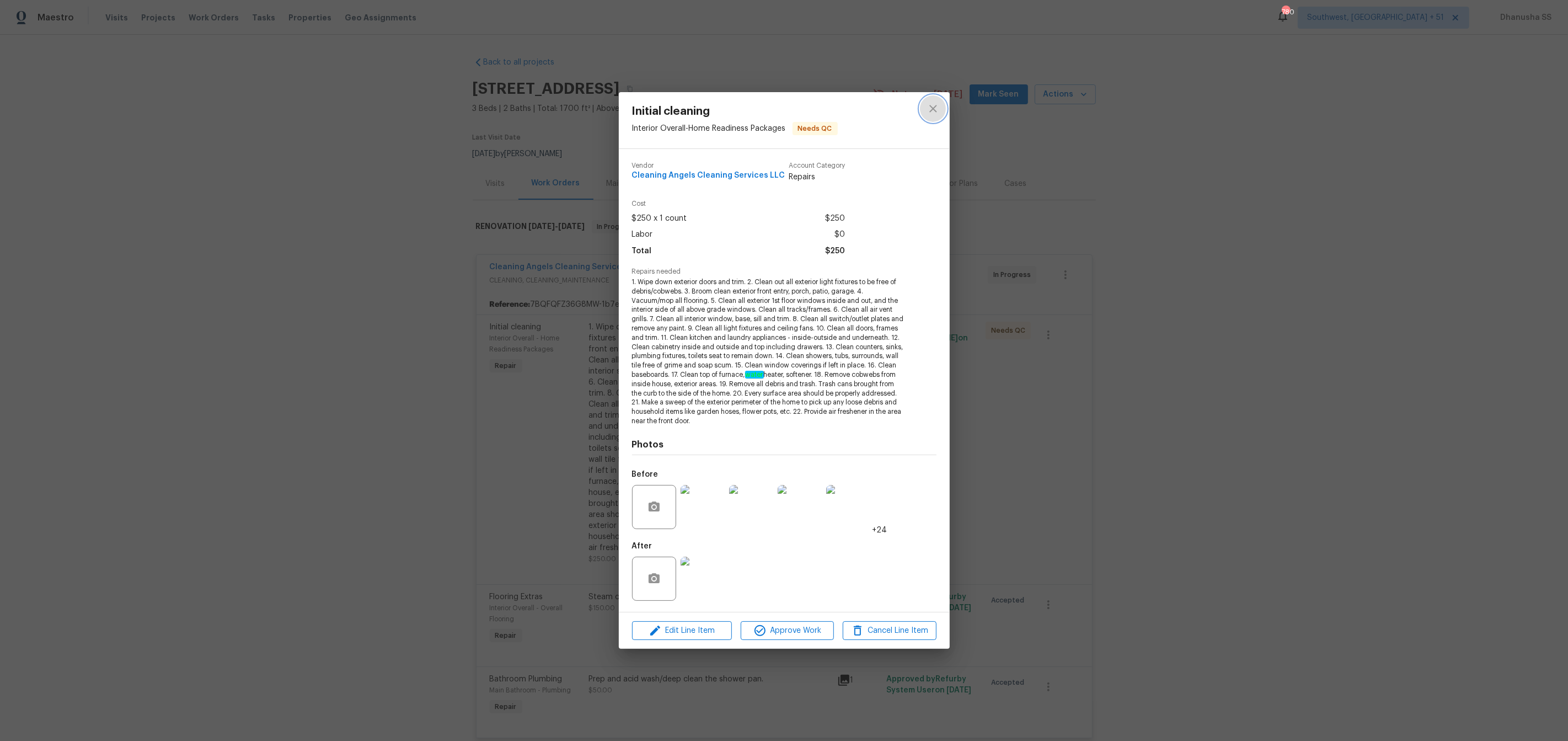
click at [934, 102] on icon "close" at bounding box center [933, 109] width 13 height 13
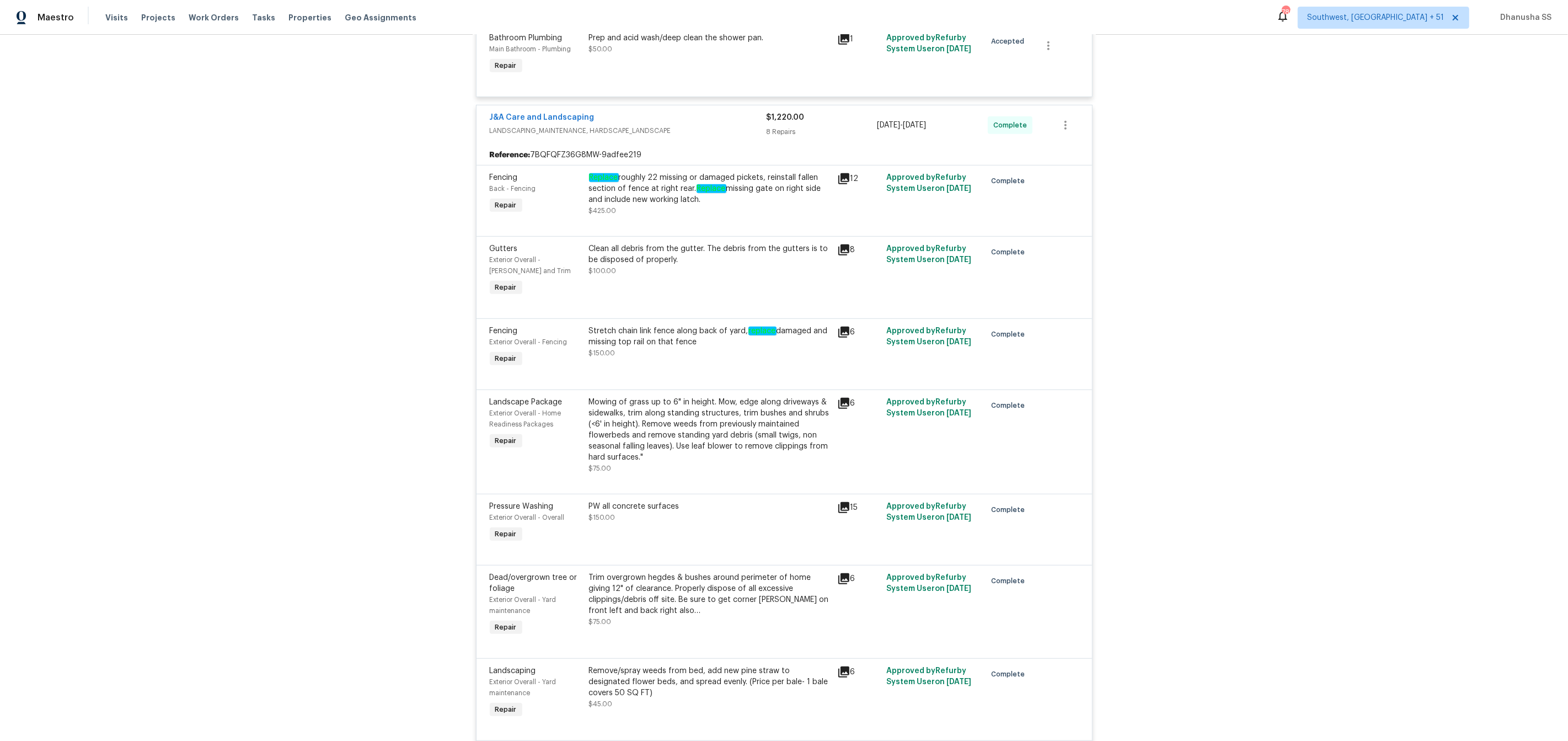
scroll to position [644, 0]
click at [644, 267] on div "Clean all debris from the gutter. The debris from the gutters is to be disposed…" at bounding box center [710, 257] width 241 height 33
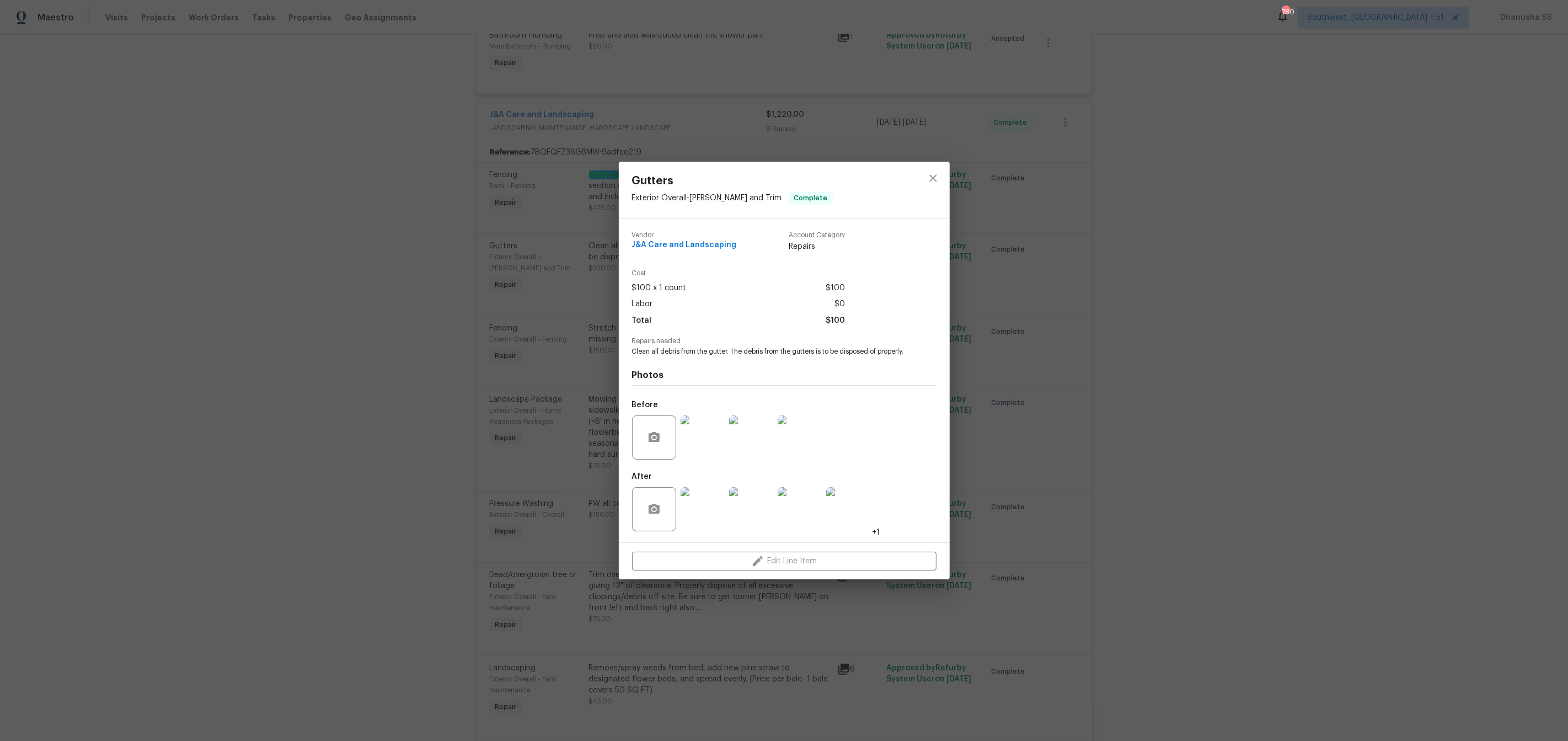
click at [722, 435] on img at bounding box center [703, 438] width 44 height 44
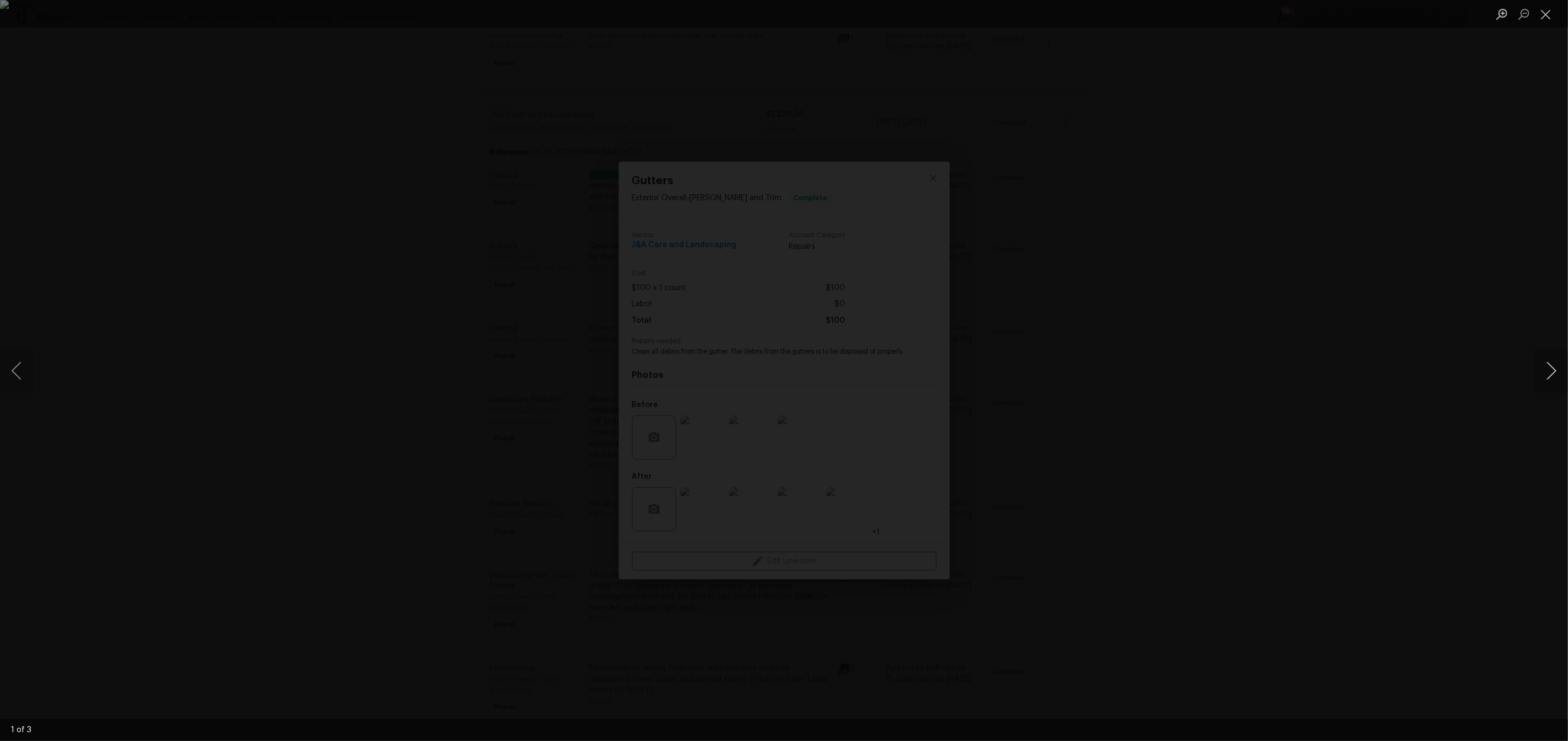
click at [1546, 372] on button "Next image" at bounding box center [1551, 371] width 33 height 44
click at [1370, 305] on div "Lightbox" at bounding box center [784, 370] width 1568 height 741
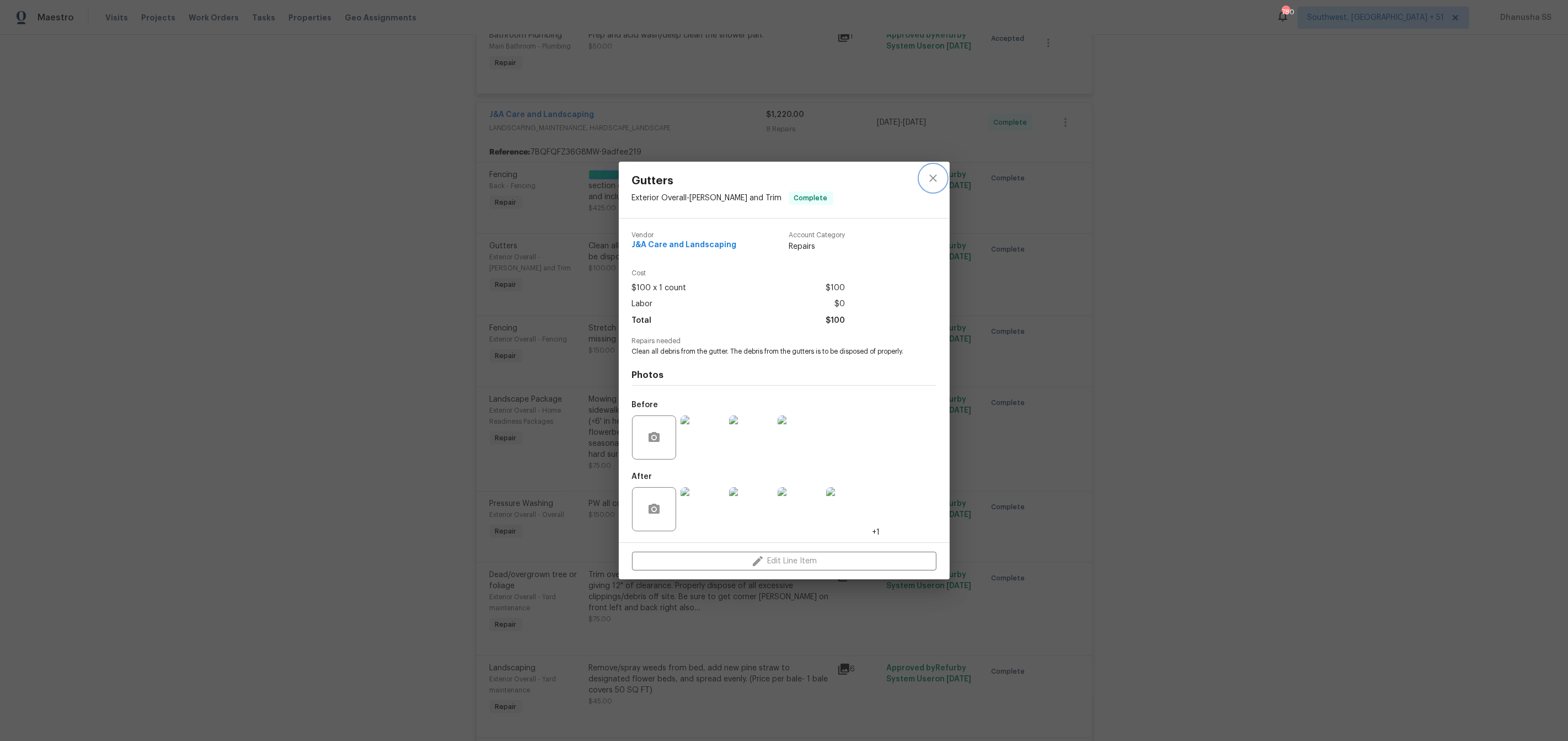
click at [935, 176] on icon "close" at bounding box center [933, 178] width 7 height 7
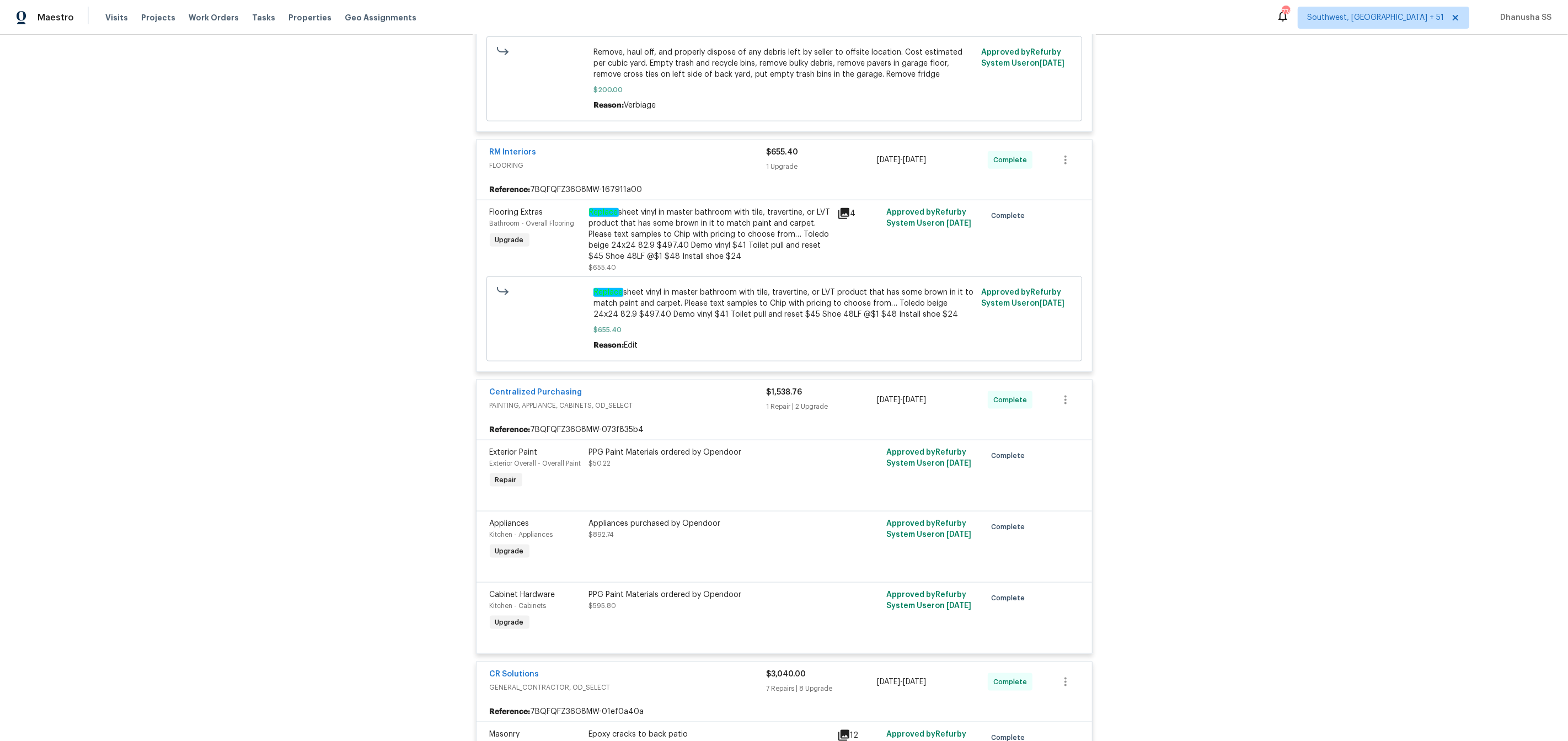
scroll to position [1422, 0]
click at [686, 252] on div "Replace sheet vinyl in master bathroom with tile, travertine, or LVT product th…" at bounding box center [710, 233] width 241 height 55
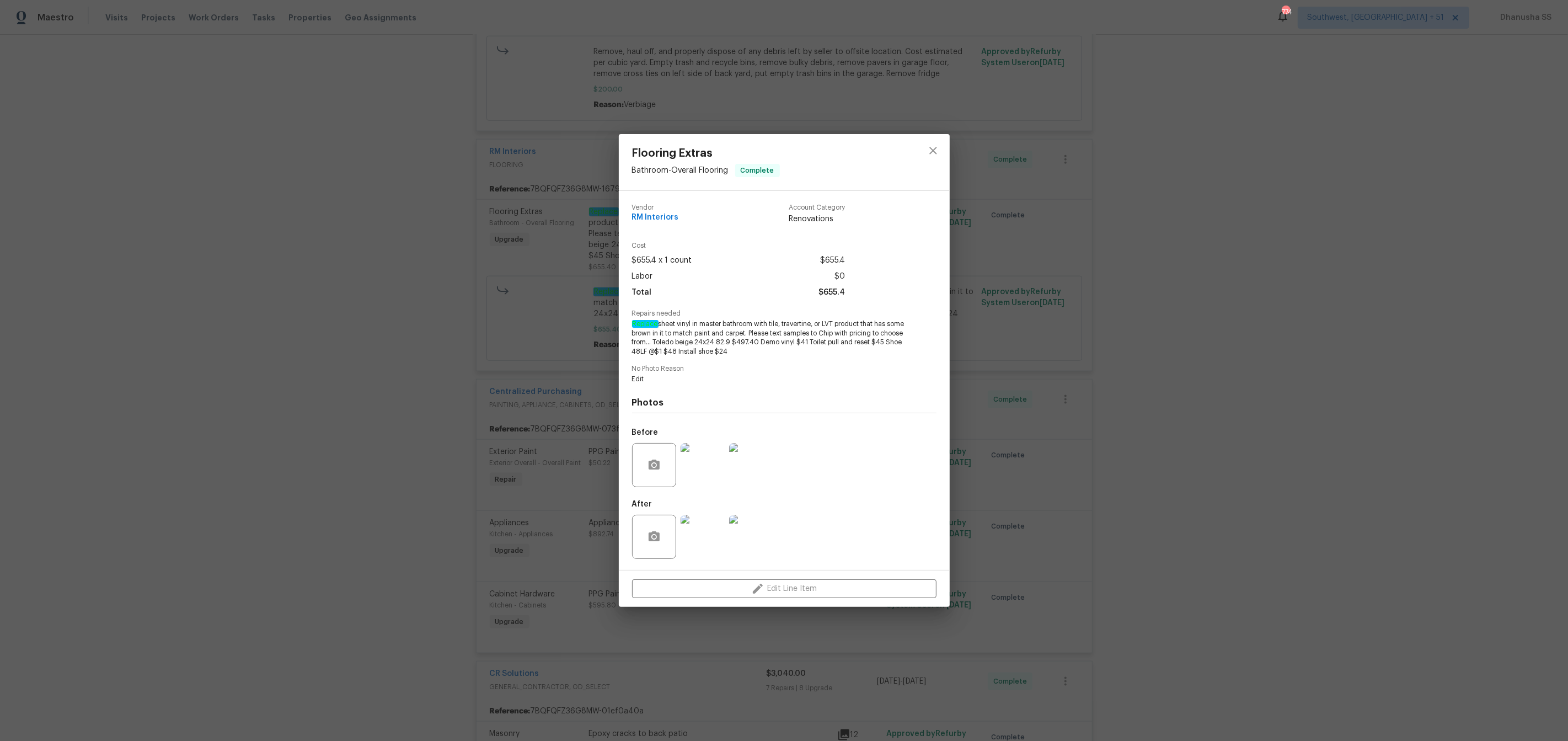
click at [710, 463] on img at bounding box center [703, 465] width 44 height 44
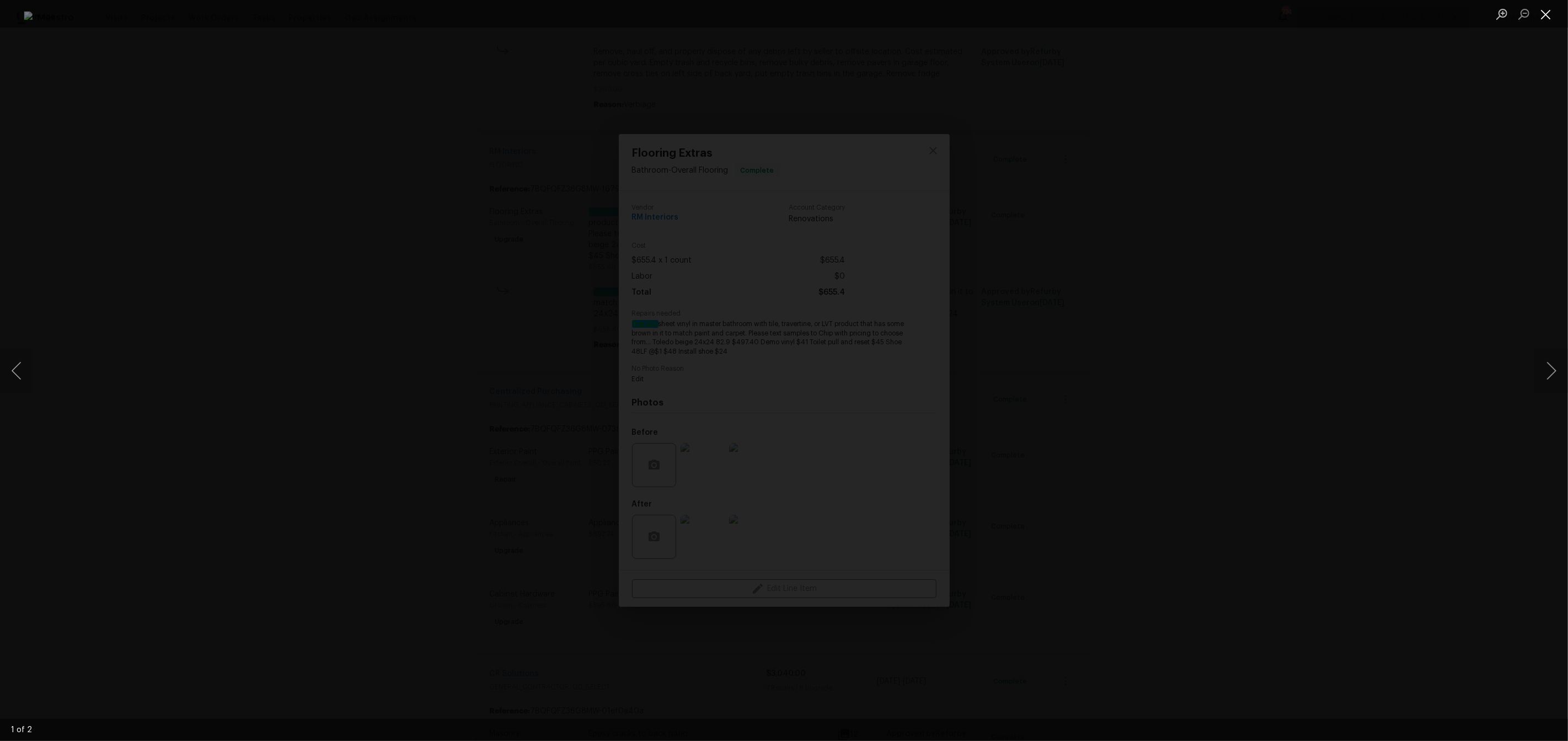
click at [1536, 22] on button "Close lightbox" at bounding box center [1546, 14] width 22 height 19
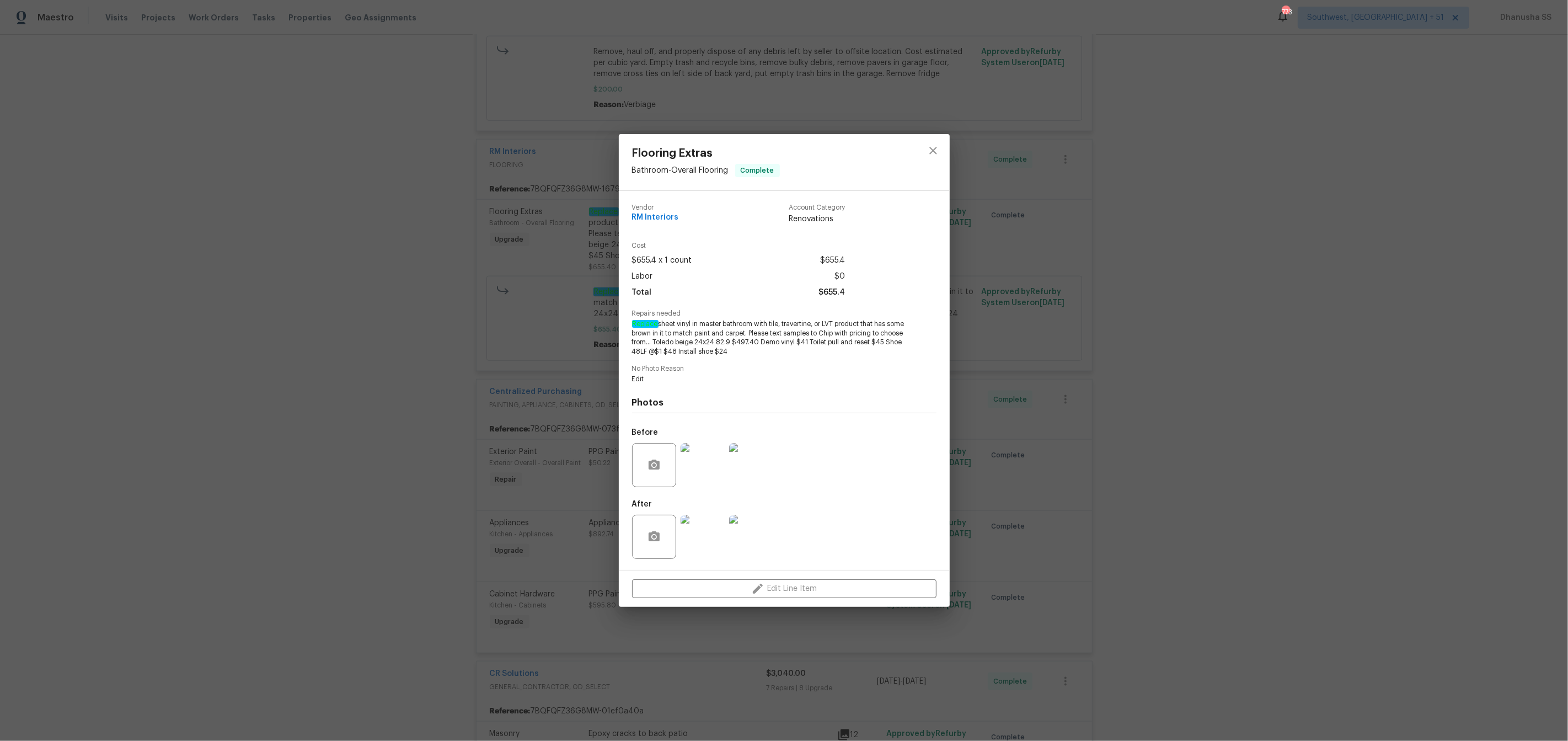
click at [700, 549] on img at bounding box center [703, 537] width 44 height 44
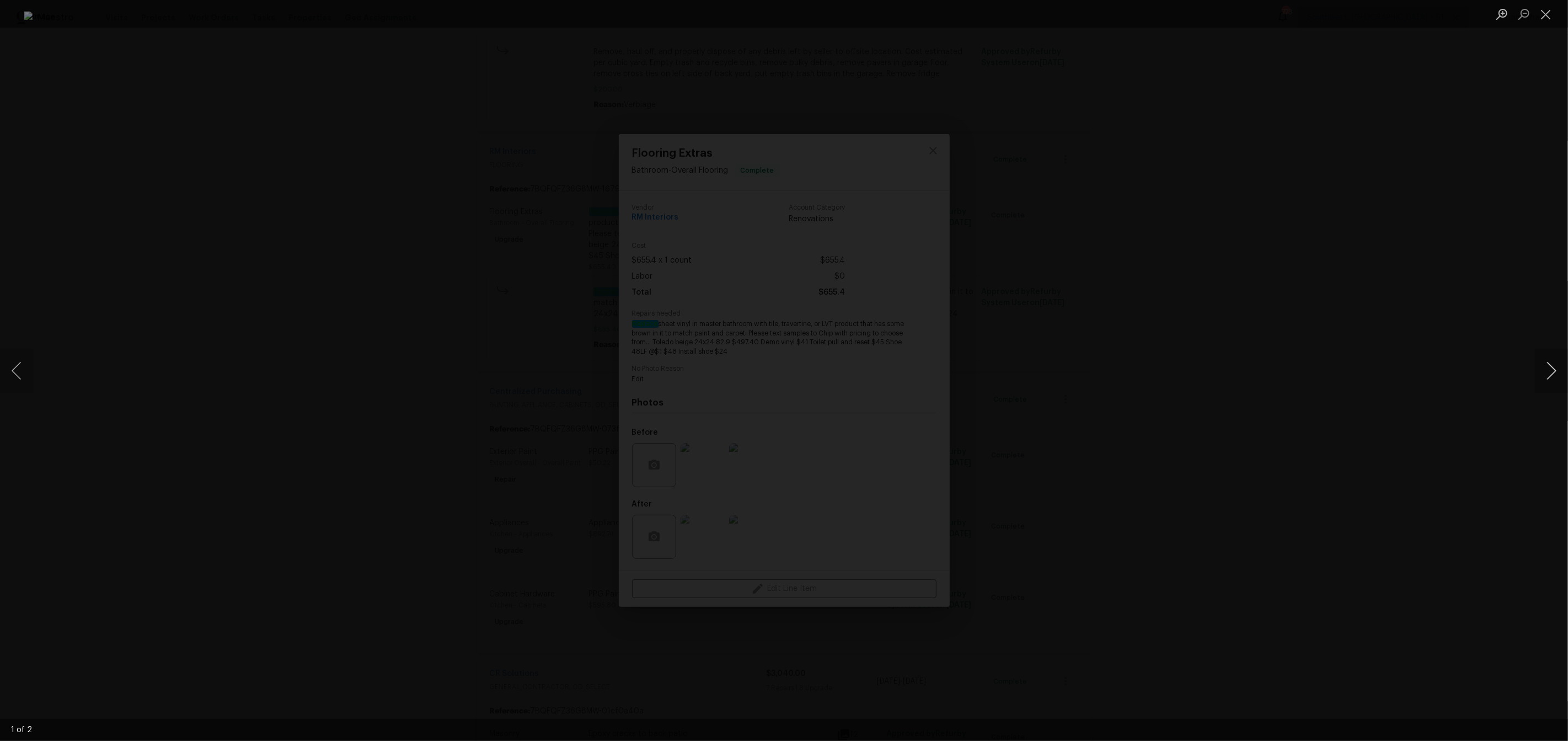
click at [1553, 380] on button "Next image" at bounding box center [1551, 371] width 33 height 44
click at [1115, 446] on div "Lightbox" at bounding box center [784, 370] width 1568 height 741
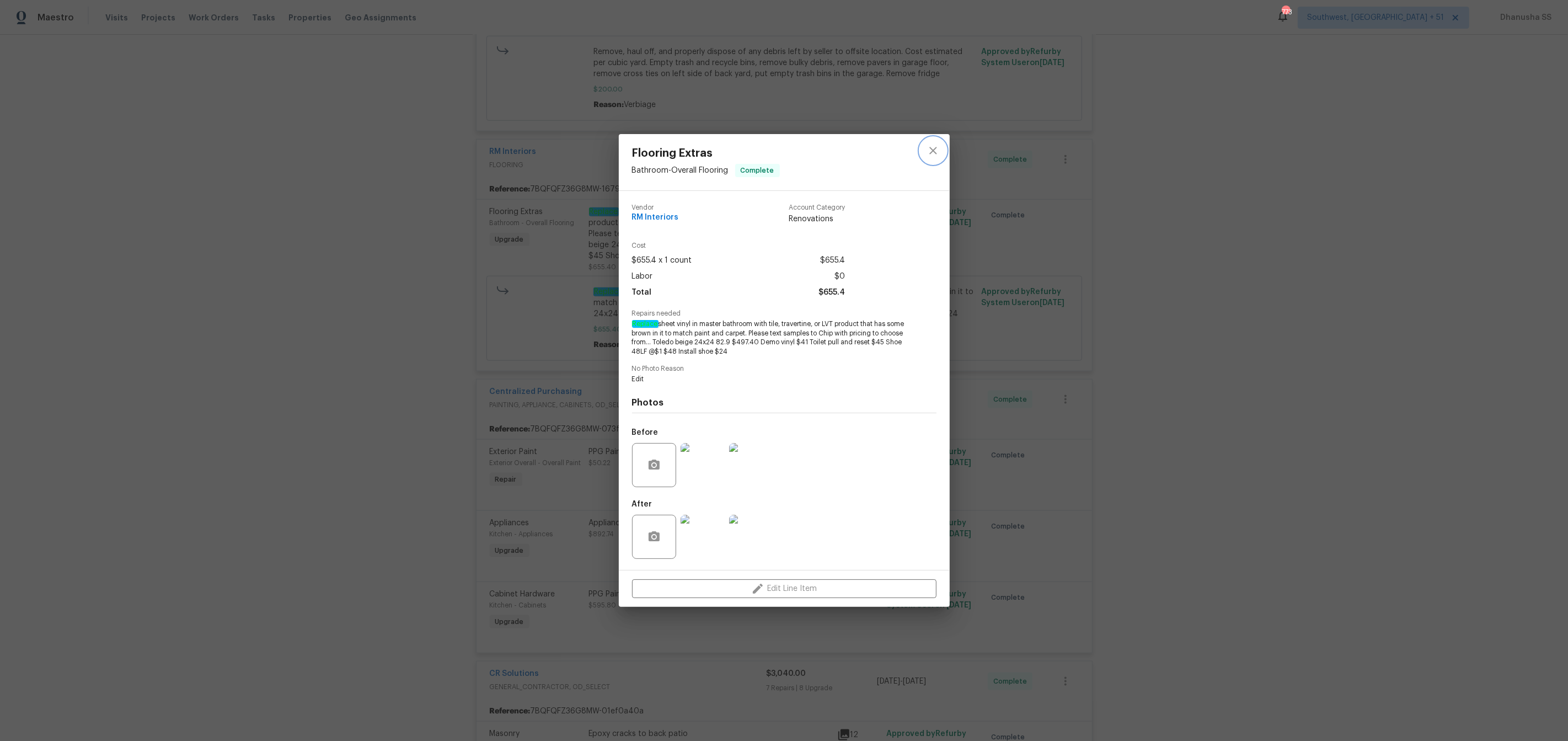
click at [933, 144] on icon "close" at bounding box center [933, 150] width 13 height 13
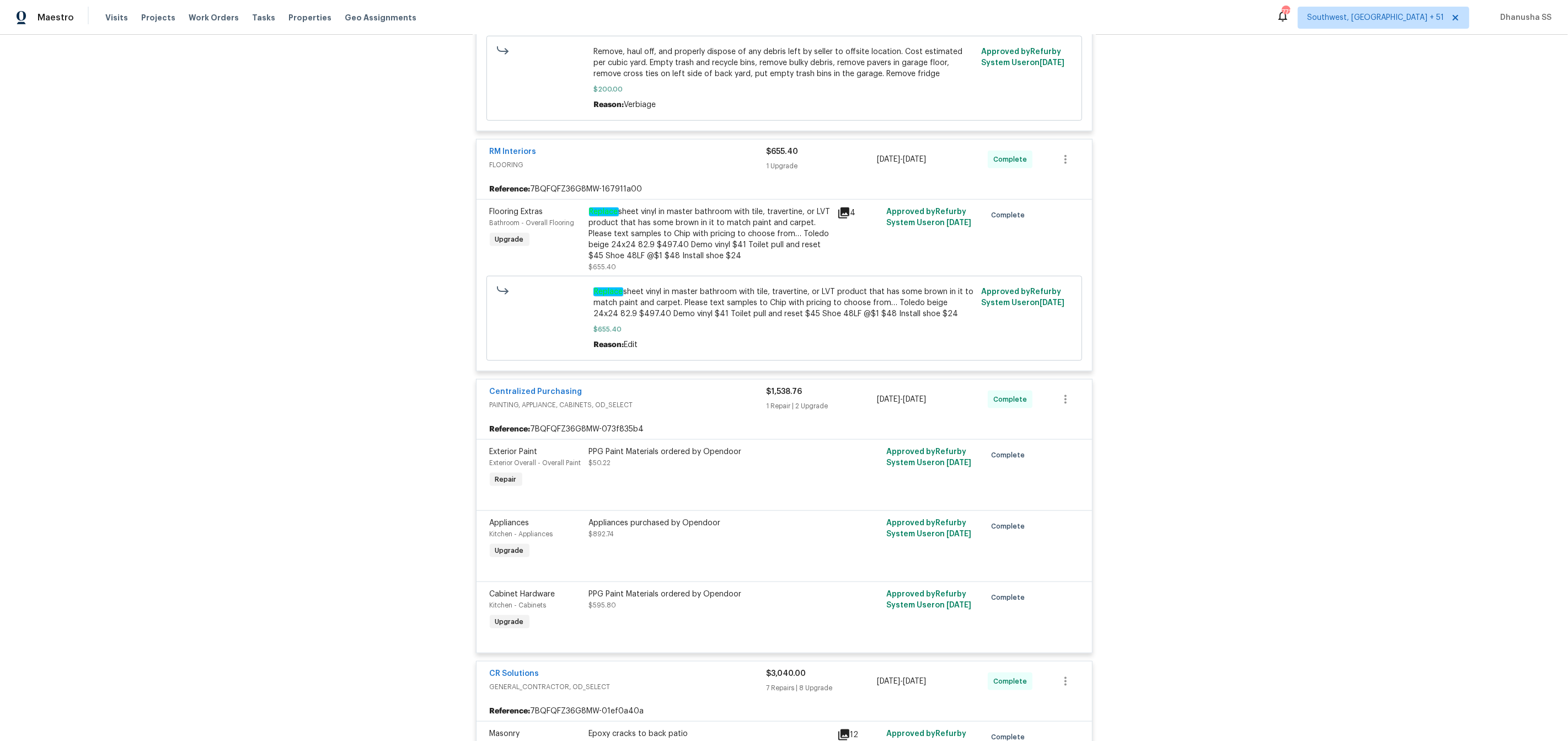
click at [761, 217] on div "Replace sheet vinyl in master bathroom with tile, travertine, or LVT product th…" at bounding box center [710, 233] width 241 height 55
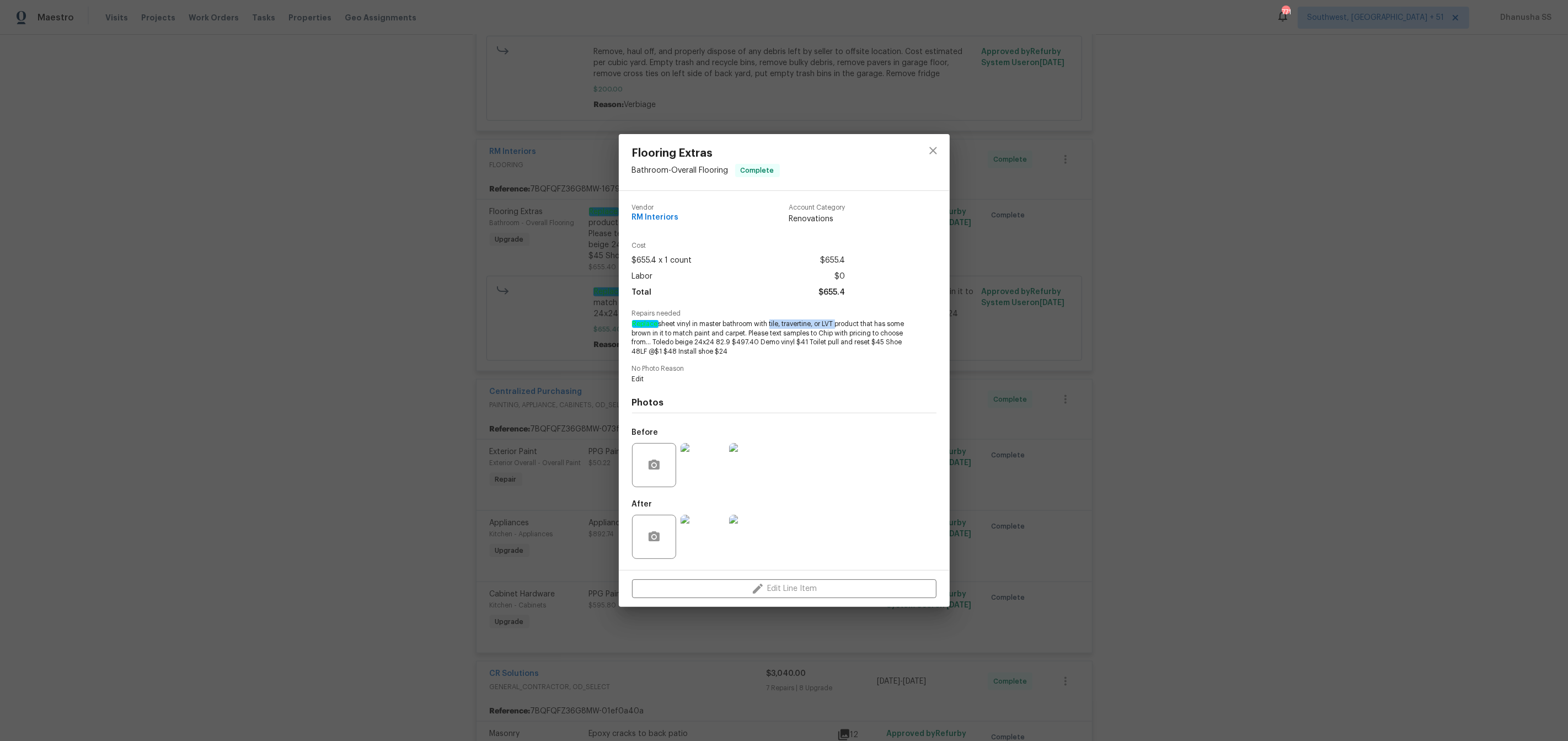
drag, startPoint x: 770, startPoint y: 323, endPoint x: 838, endPoint y: 323, distance: 68.0
click at [838, 323] on span "Replace sheet vinyl in master bathroom with tile, travertine, or LVT product th…" at bounding box center [769, 338] width 274 height 37
copy span "tile, travertine, or LVT"
click at [774, 325] on span "Replace sheet vinyl in master bathroom with tile, travertine, or LVT product th…" at bounding box center [769, 338] width 274 height 37
drag, startPoint x: 770, startPoint y: 322, endPoint x: 838, endPoint y: 322, distance: 68.0
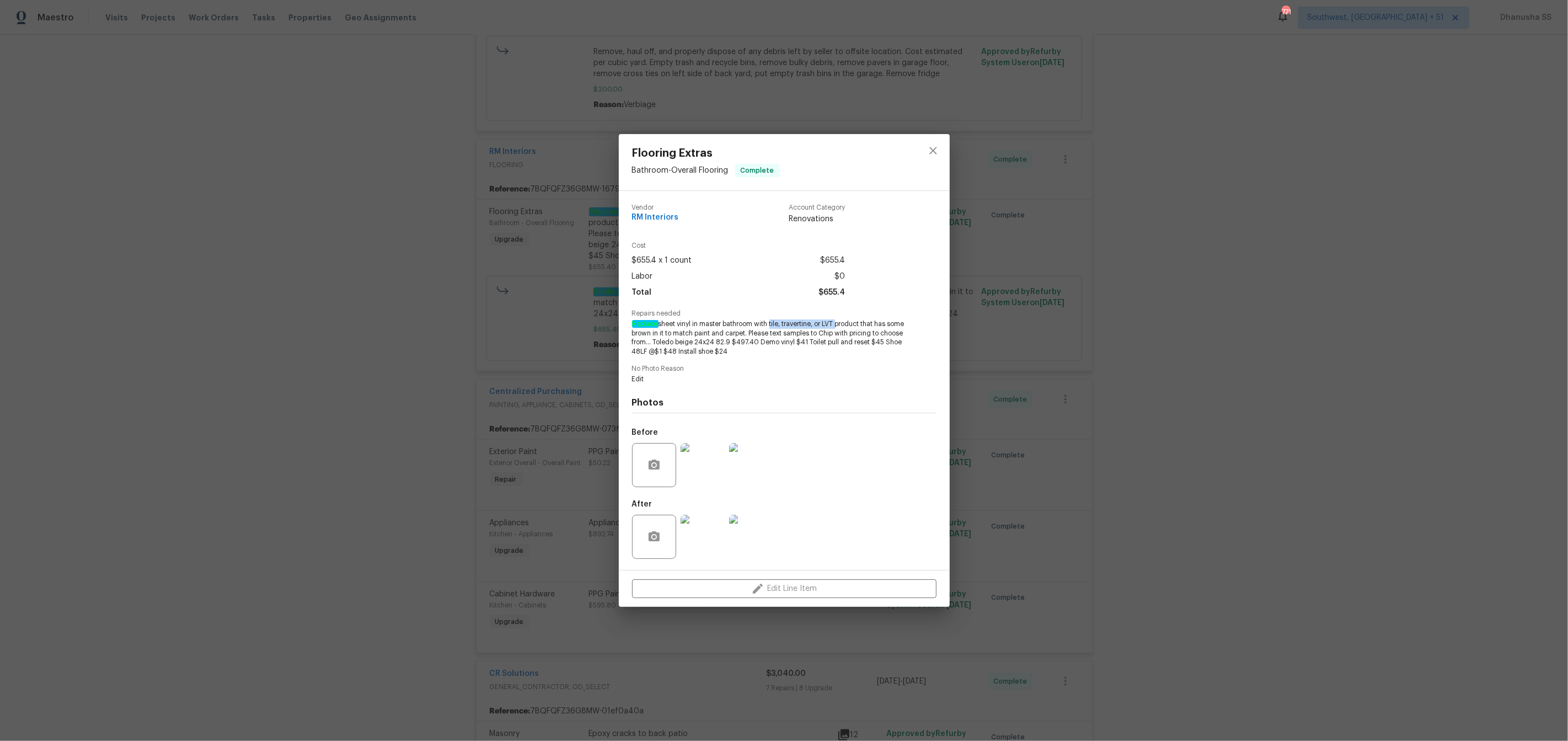
click at [838, 322] on span "Replace sheet vinyl in master bathroom with tile, travertine, or LVT product th…" at bounding box center [769, 338] width 274 height 37
copy span "tile, travertine, or LVT"
click at [940, 148] on button "close" at bounding box center [933, 150] width 27 height 27
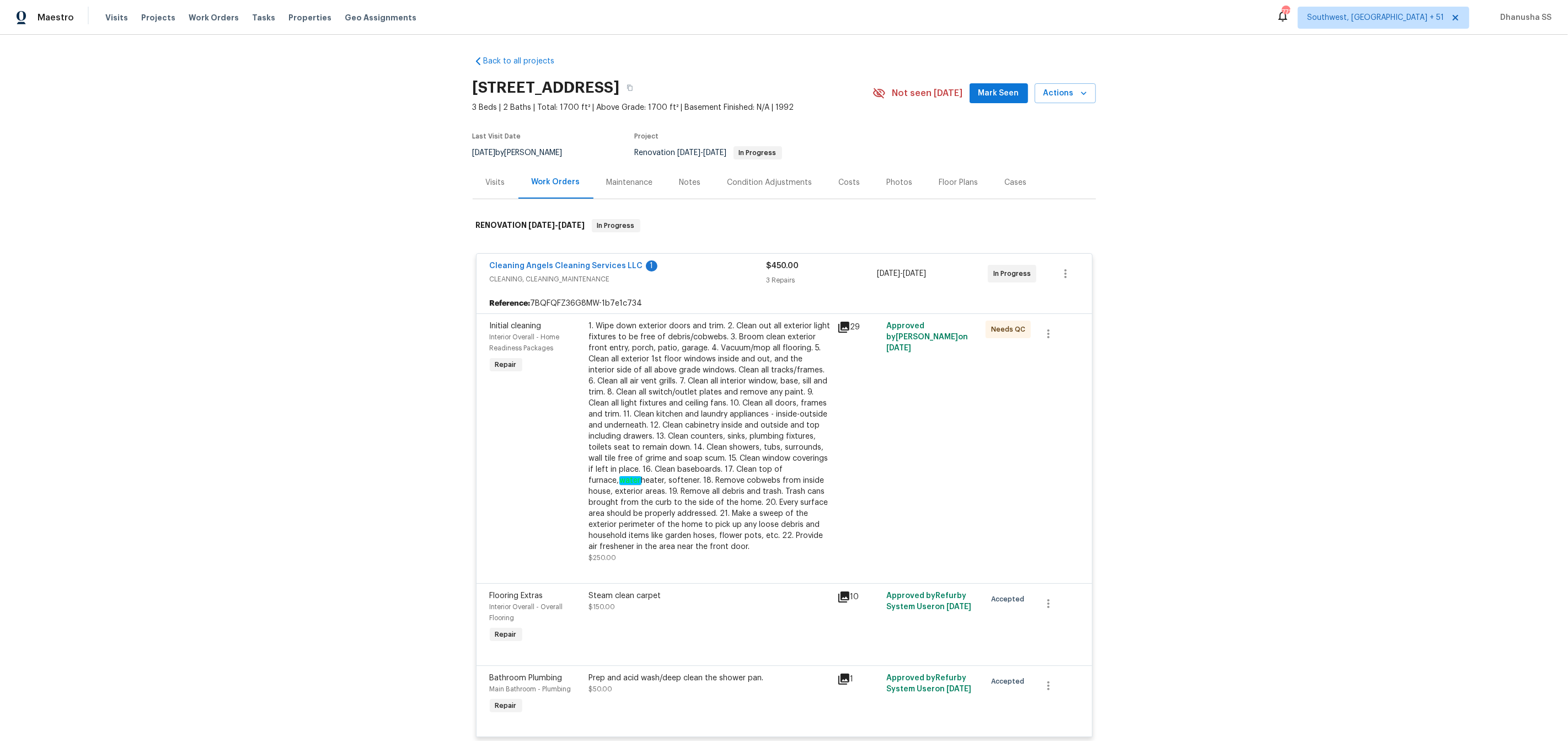
scroll to position [0, 0]
click at [203, 19] on span "Work Orders" at bounding box center [214, 17] width 50 height 11
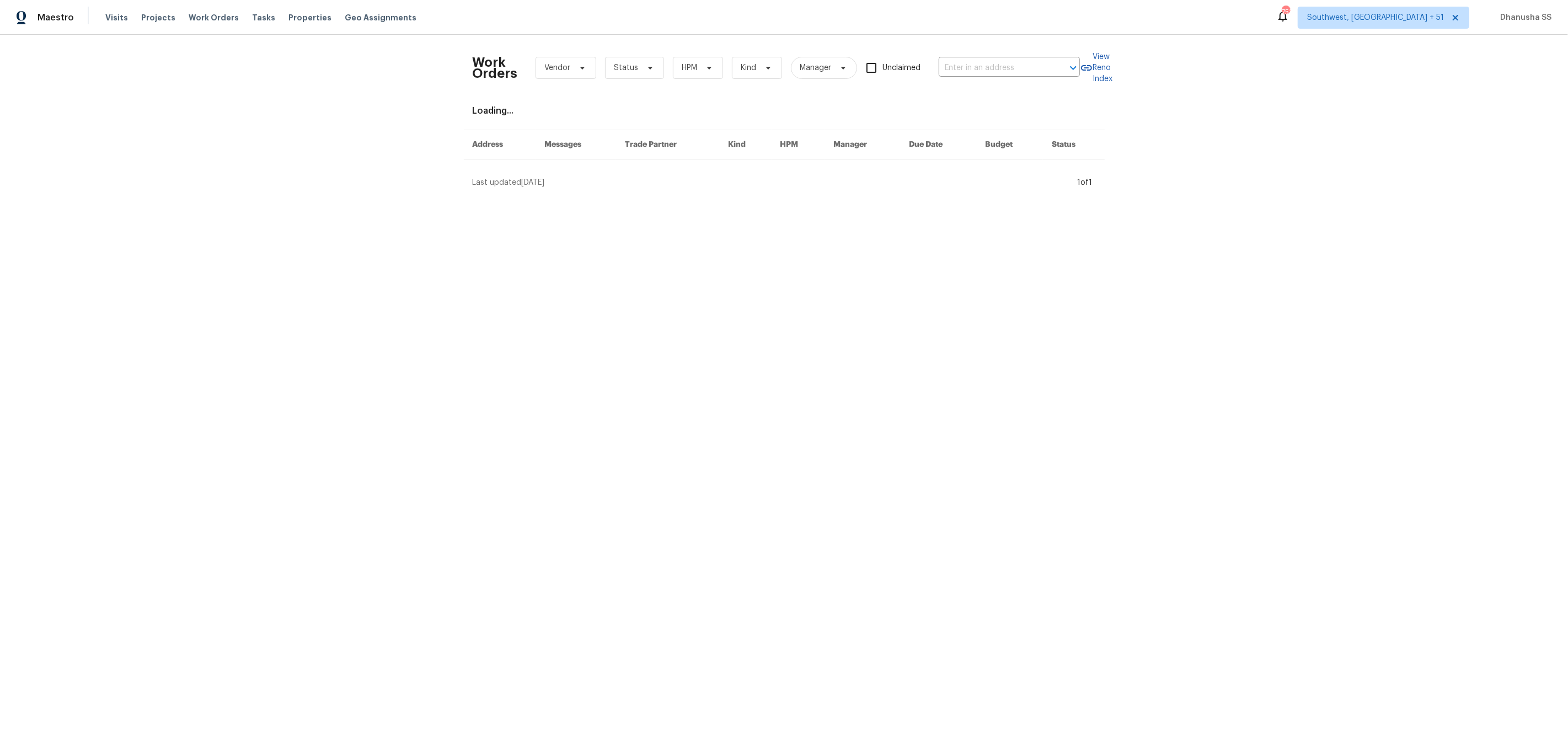
click at [1013, 56] on div "Work Orders Vendor Status HPM Kind Manager Unclaimed ​" at bounding box center [776, 68] width 607 height 49
click at [1001, 70] on input "text" at bounding box center [993, 67] width 110 height 17
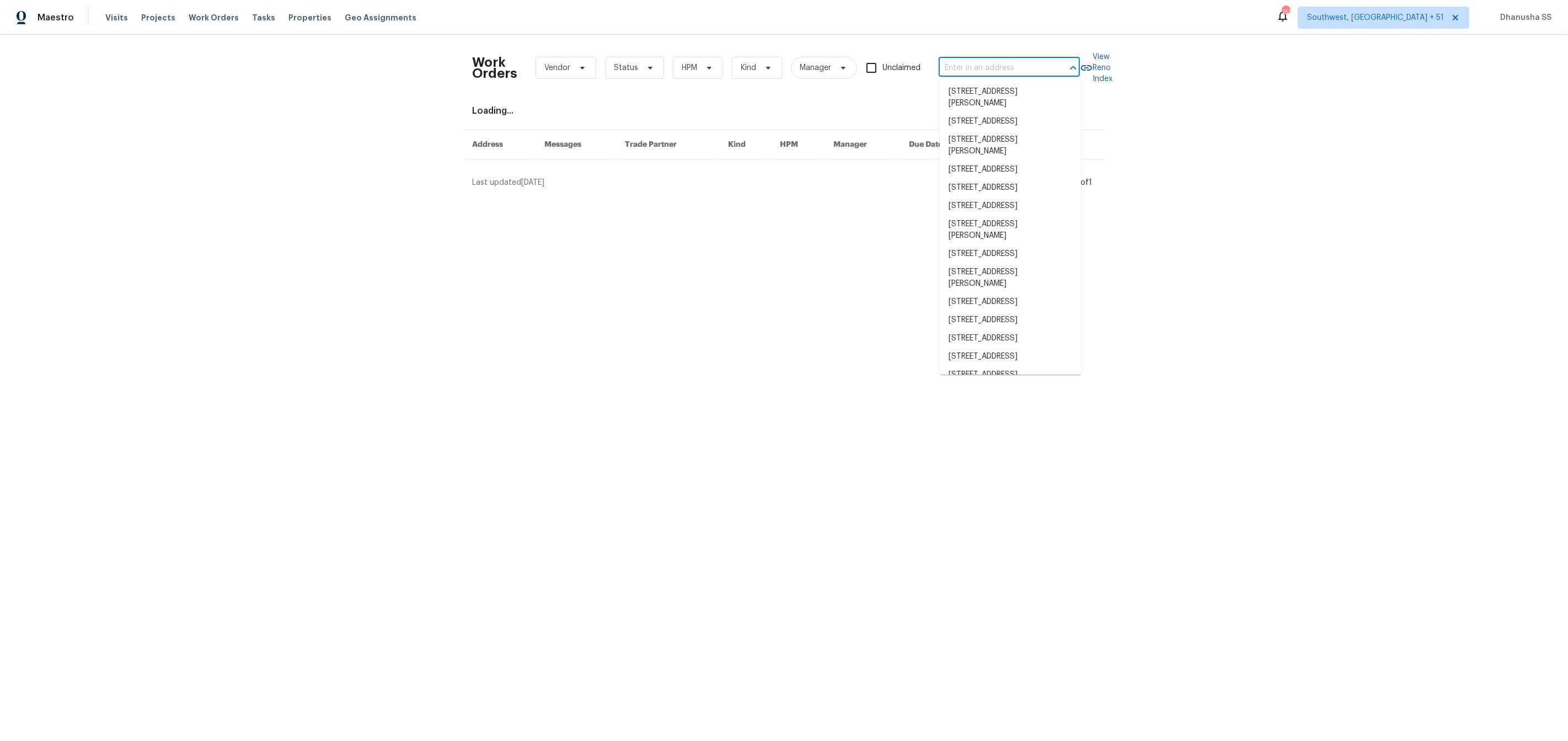
paste input "[STREET_ADDRESS][DEMOGRAPHIC_DATA]"
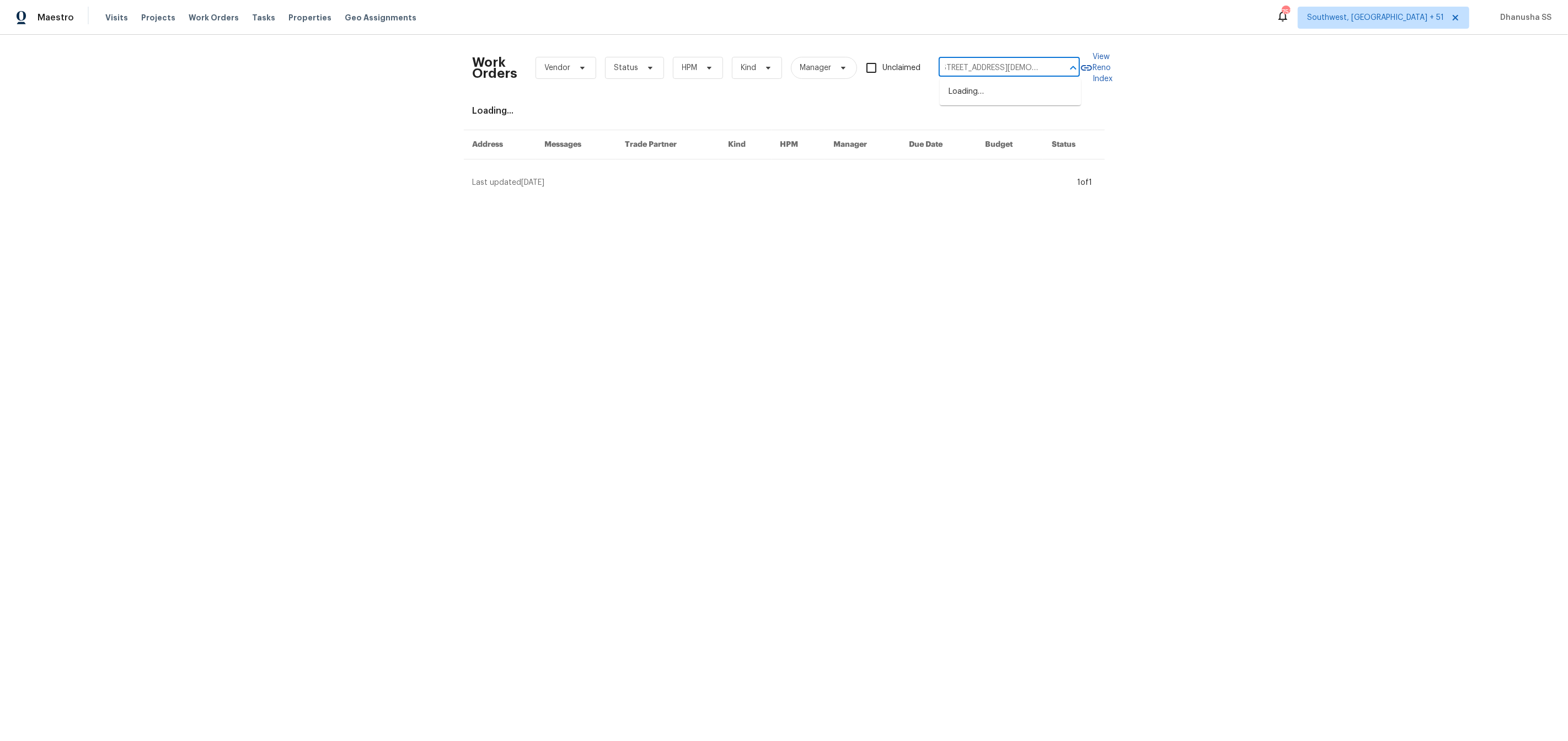
type input "[STREET_ADDRESS][DEMOGRAPHIC_DATA]"
click at [996, 84] on li "[STREET_ADDRESS][DEMOGRAPHIC_DATA]" at bounding box center [1010, 98] width 141 height 30
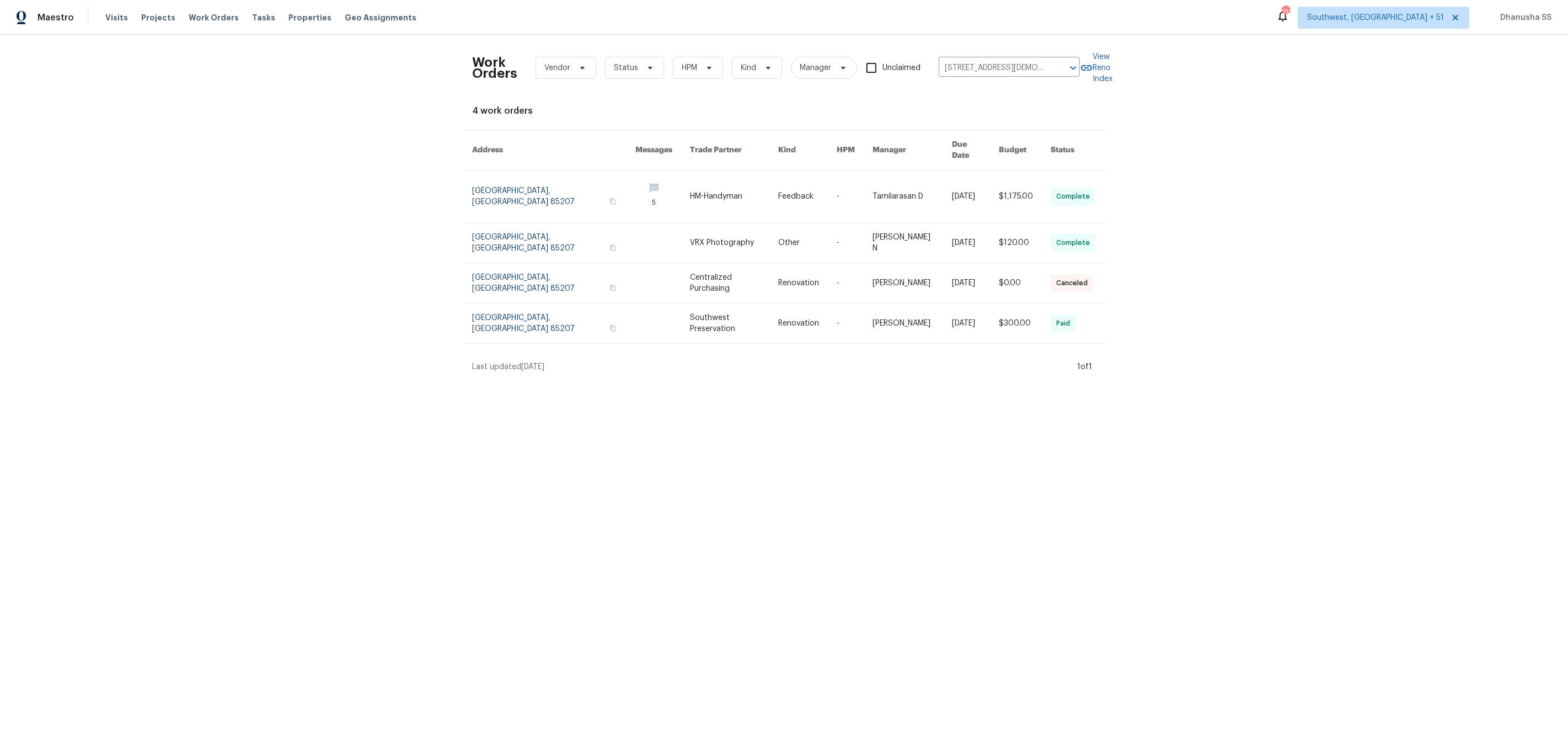
click at [541, 176] on link at bounding box center [554, 196] width 163 height 52
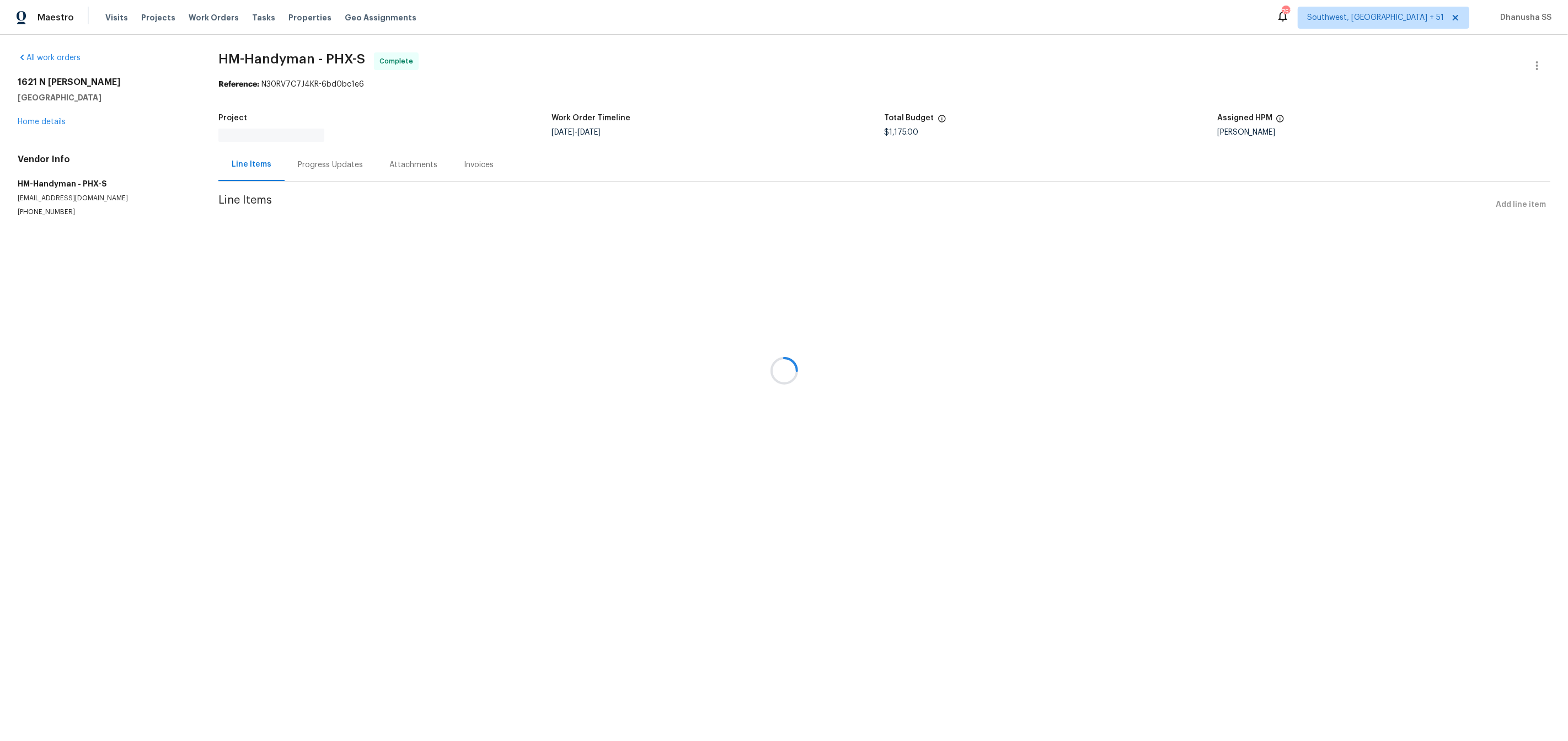
click at [42, 122] on div at bounding box center [784, 370] width 1568 height 741
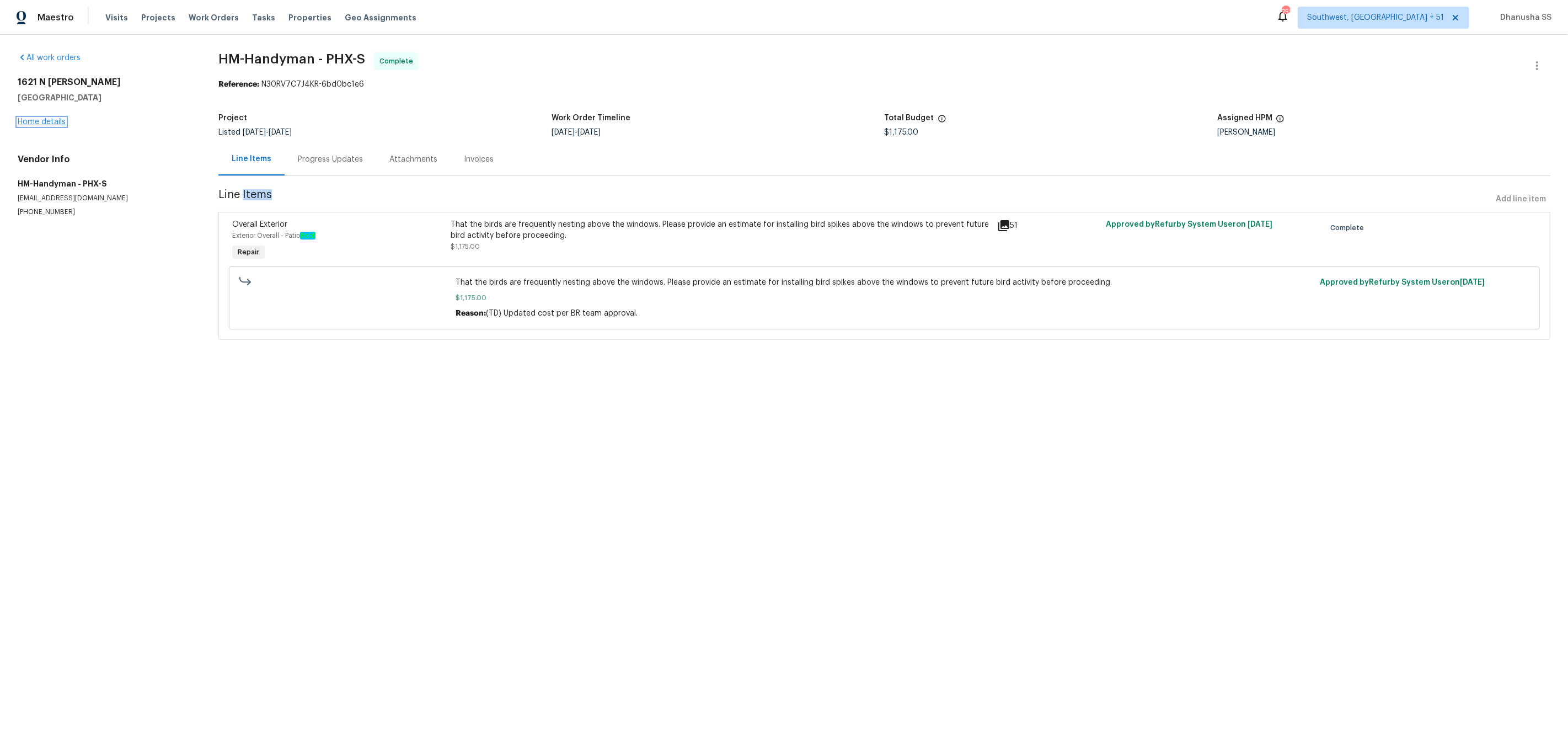
click at [56, 124] on link "Home details" at bounding box center [41, 122] width 48 height 7
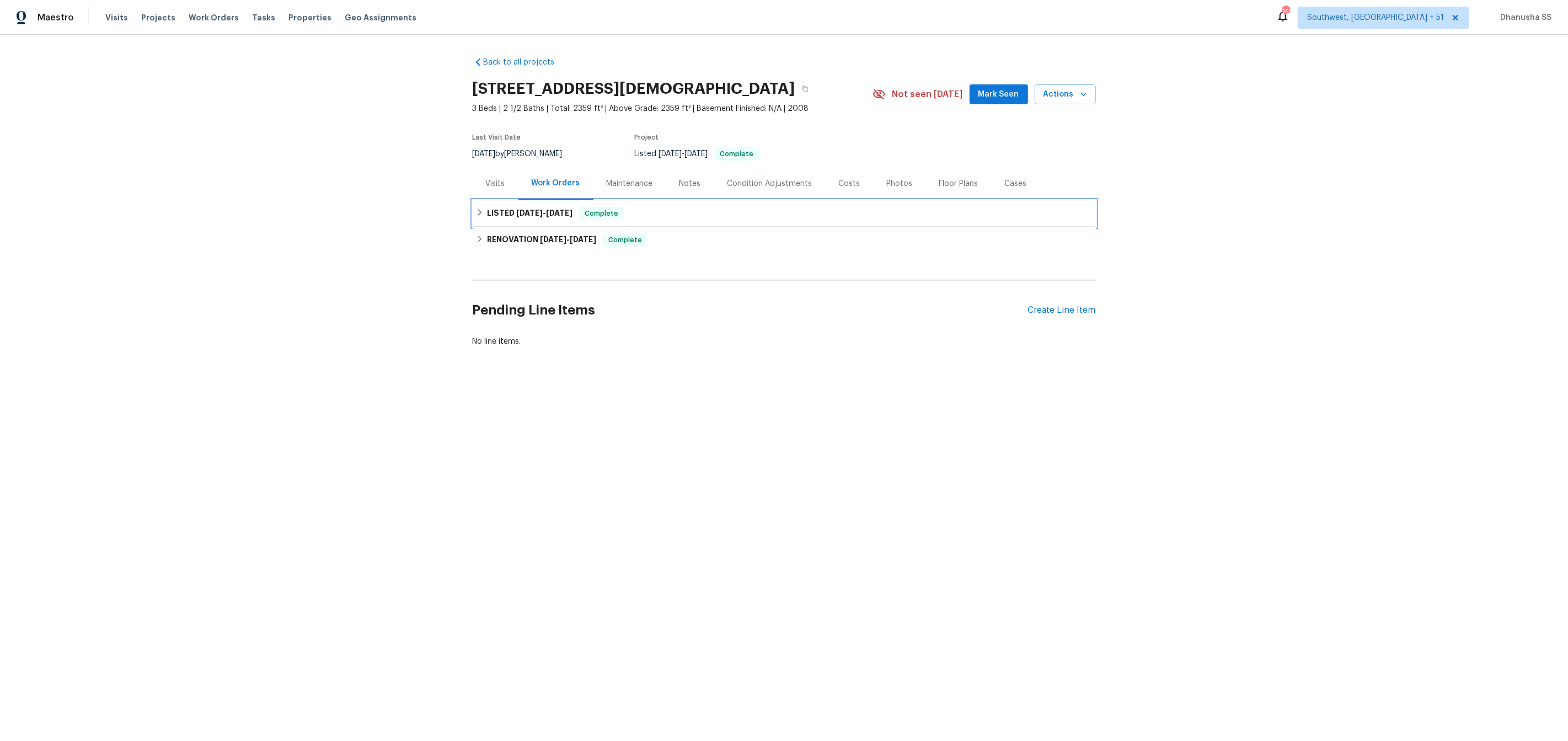
click at [690, 222] on div "LISTED [DATE] - [DATE] Complete" at bounding box center [784, 213] width 623 height 27
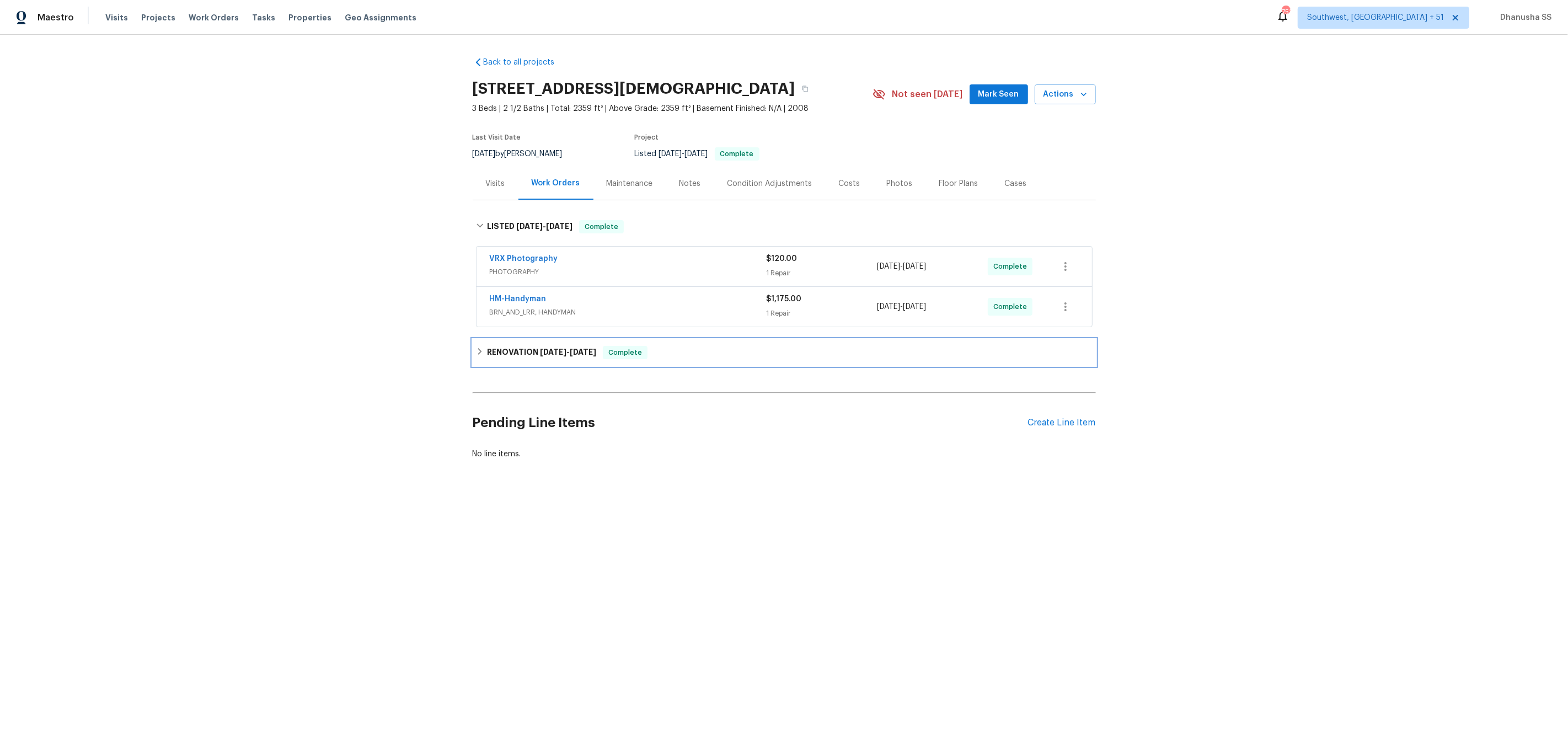
click at [680, 359] on div "RENOVATION [DATE] - [DATE] Complete" at bounding box center [784, 353] width 616 height 13
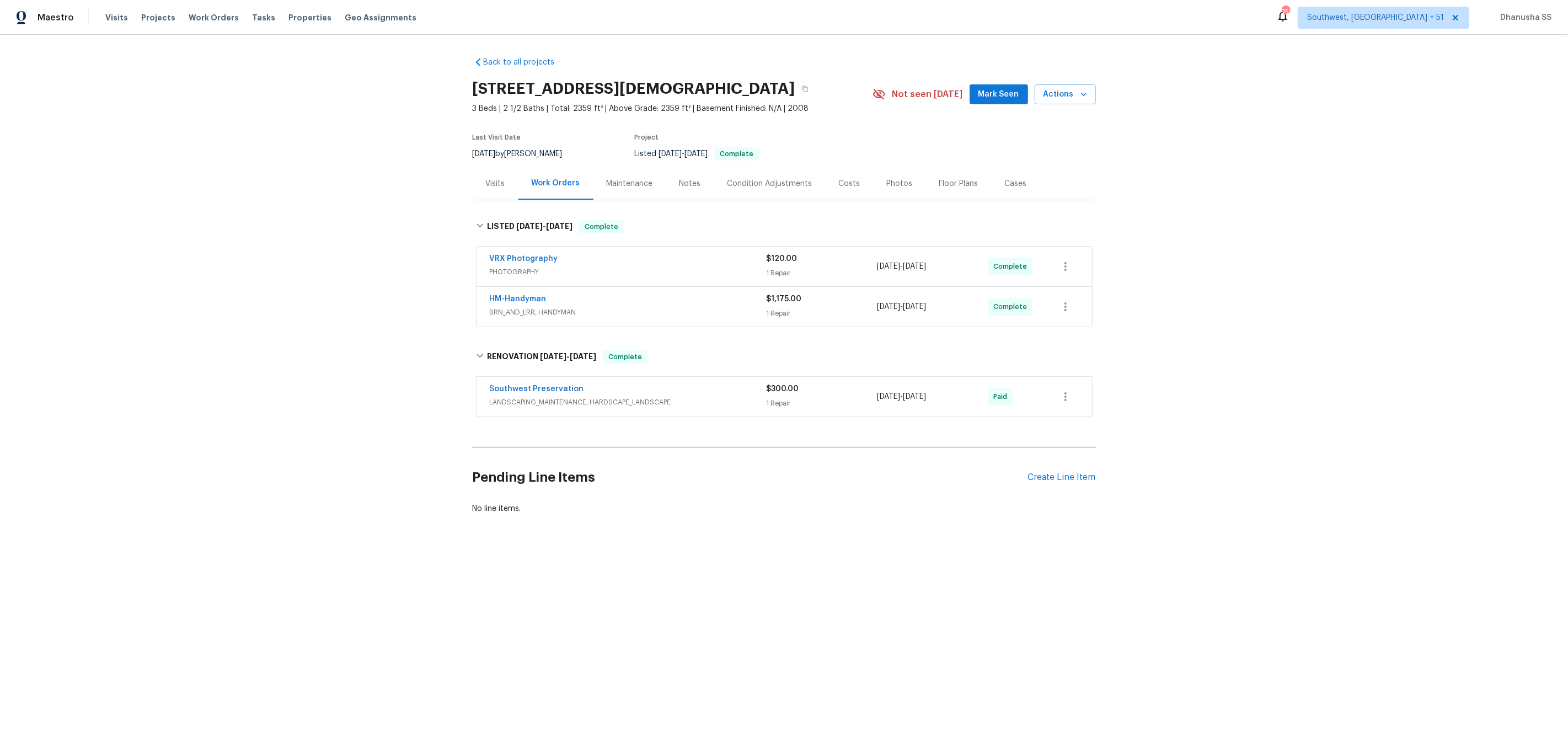
click at [724, 383] on div "Southwest Preservation LANDSCAPING_MAINTENANCE, HARDSCAPE_LANDSCAPE $300.00 1 R…" at bounding box center [784, 397] width 615 height 40
click at [721, 396] on div "Southwest Preservation" at bounding box center [628, 390] width 277 height 13
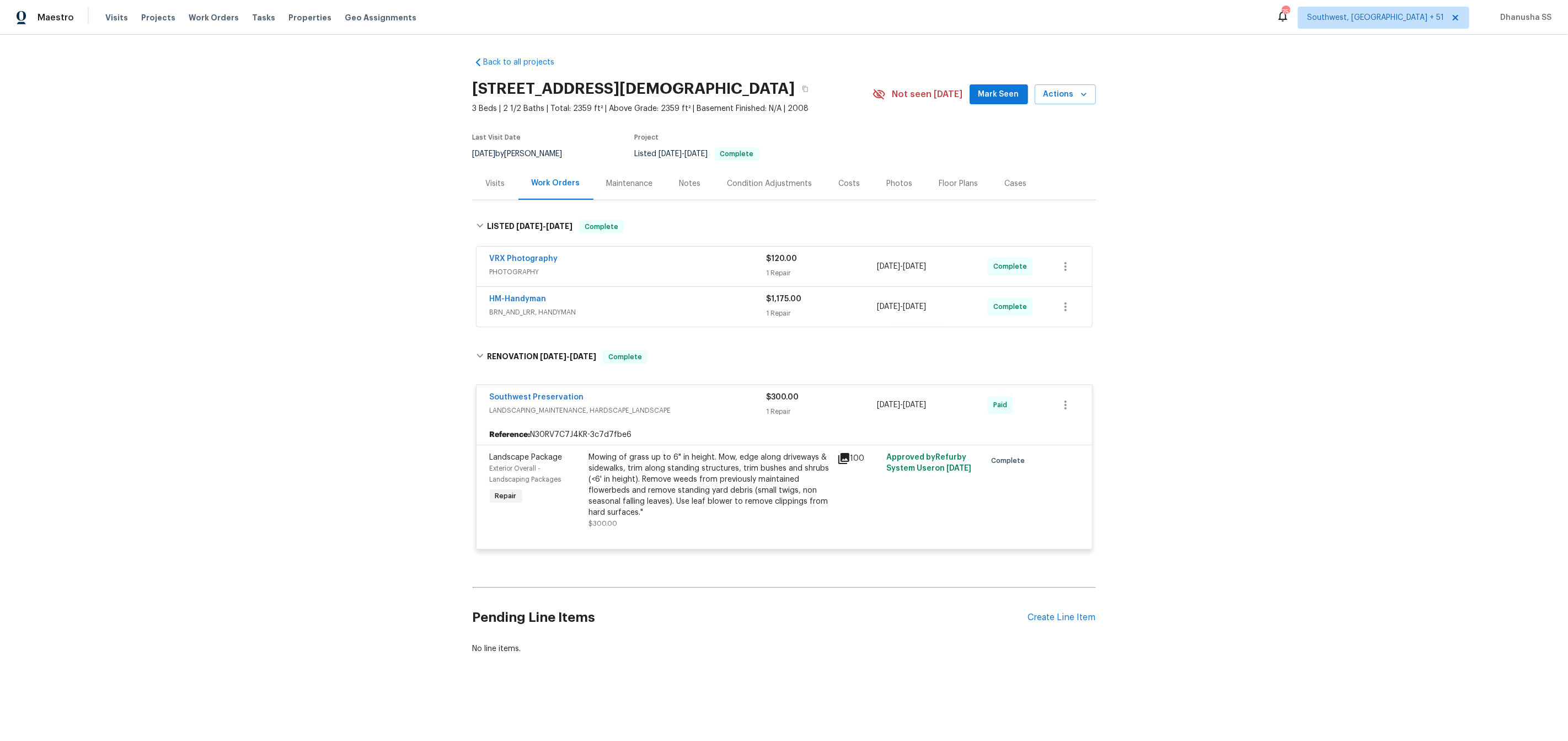
click at [697, 313] on span "BRN_AND_LRR, HANDYMAN" at bounding box center [628, 312] width 277 height 11
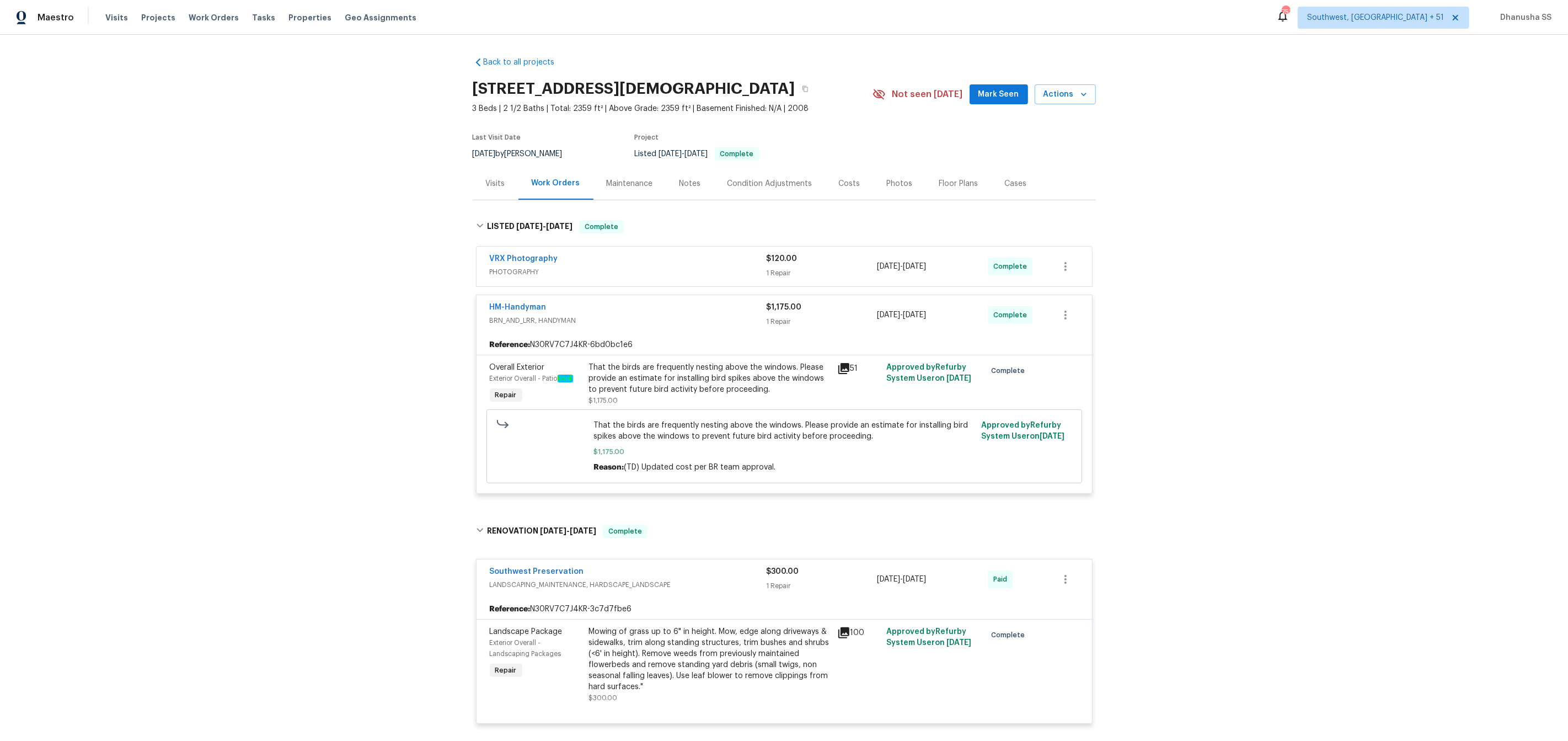
click at [667, 405] on div "That the birds are frequently nesting above the windows. Please provide an esti…" at bounding box center [710, 384] width 241 height 44
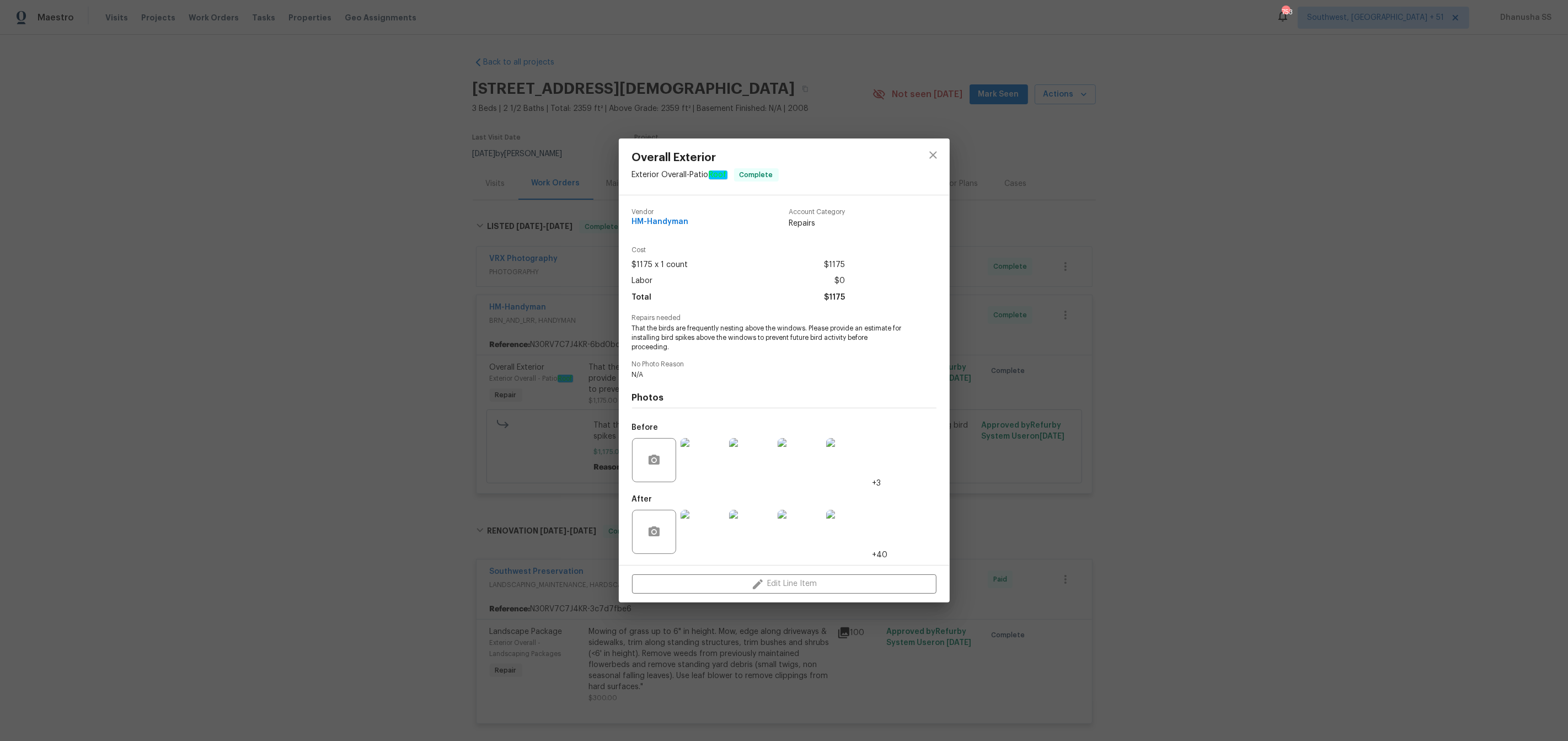
click at [701, 468] on img at bounding box center [703, 460] width 44 height 44
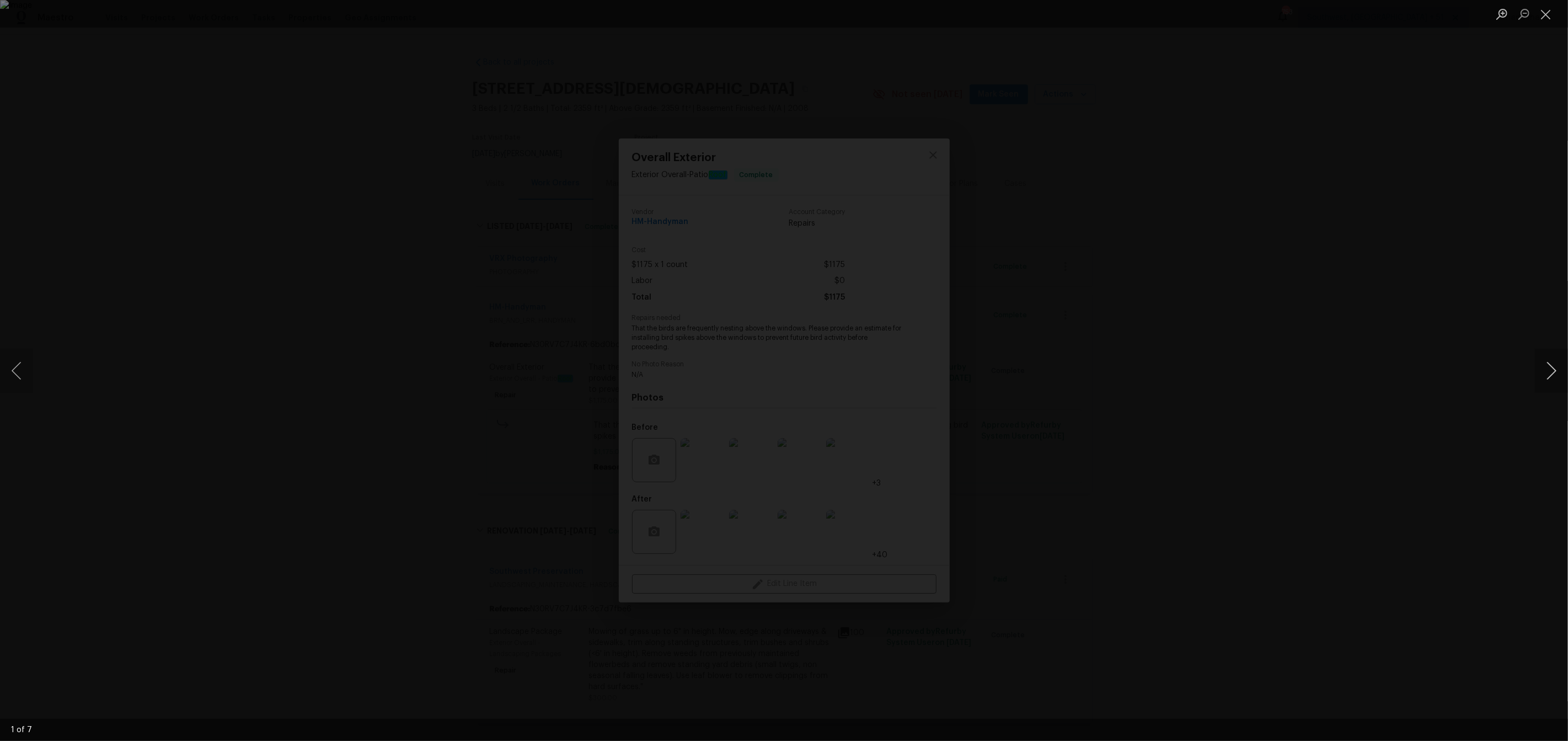
click at [1554, 359] on button "Next image" at bounding box center [1551, 371] width 33 height 44
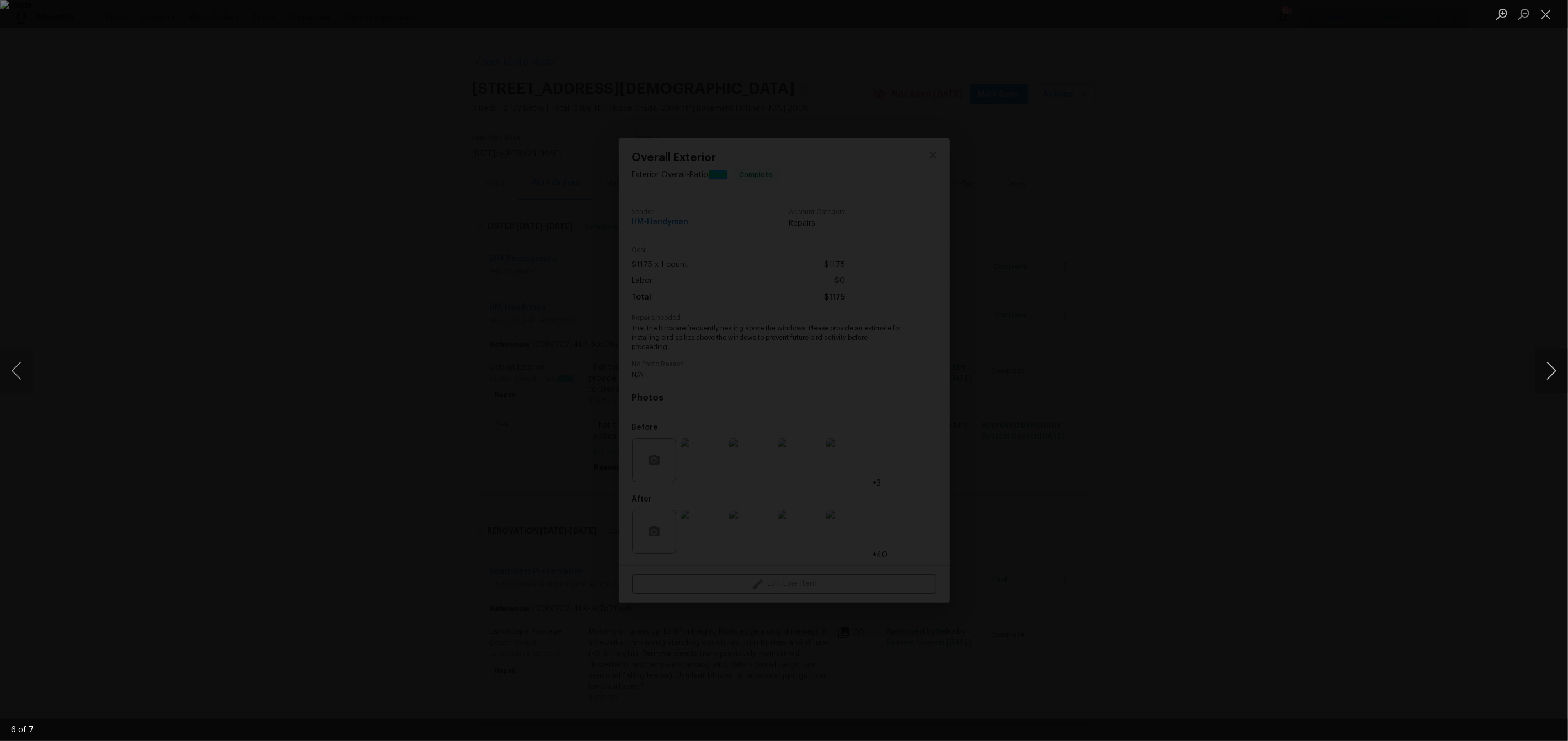
click at [1556, 368] on button "Next image" at bounding box center [1551, 371] width 33 height 44
click at [1329, 290] on div "Lightbox" at bounding box center [784, 370] width 1568 height 741
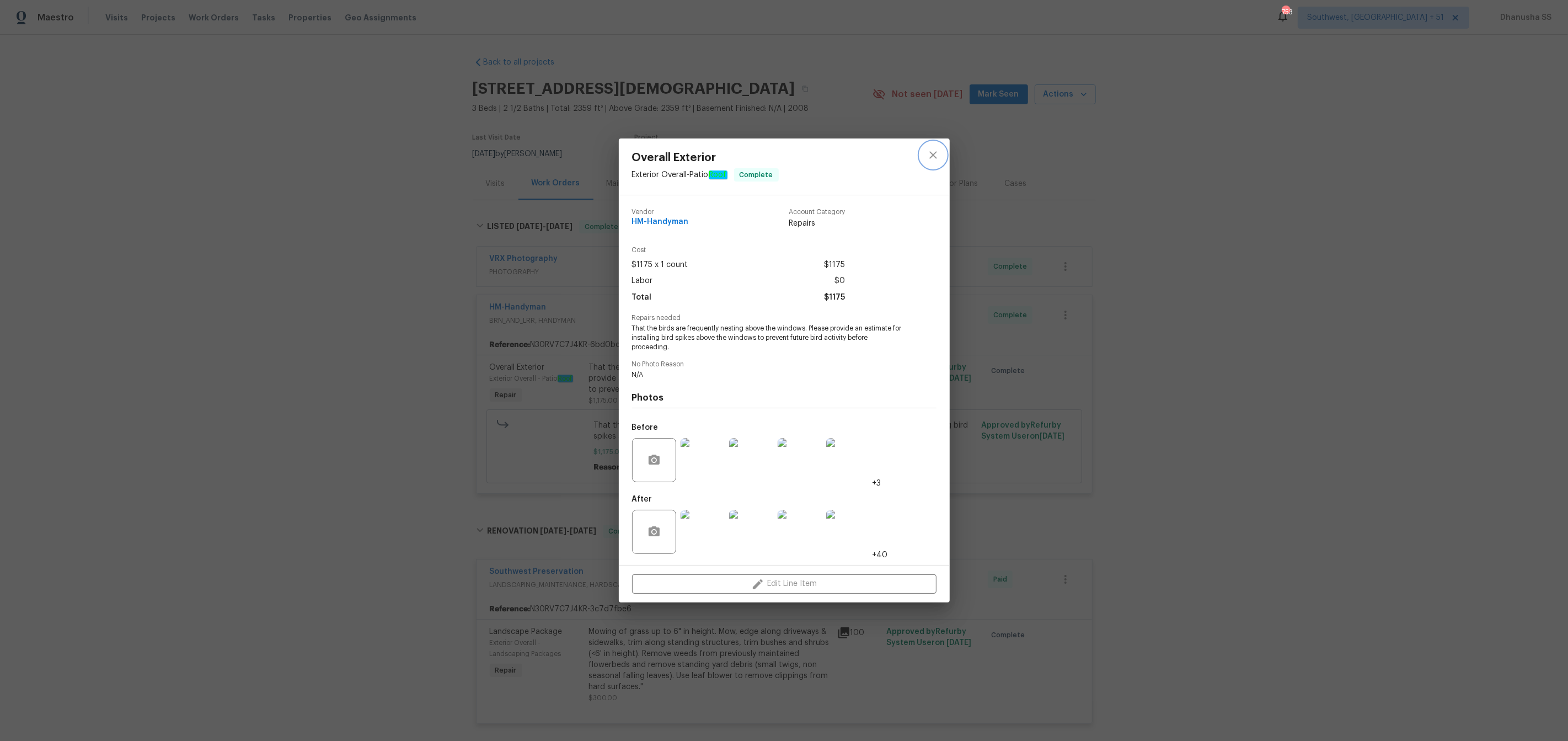
click at [927, 164] on button "close" at bounding box center [933, 155] width 27 height 27
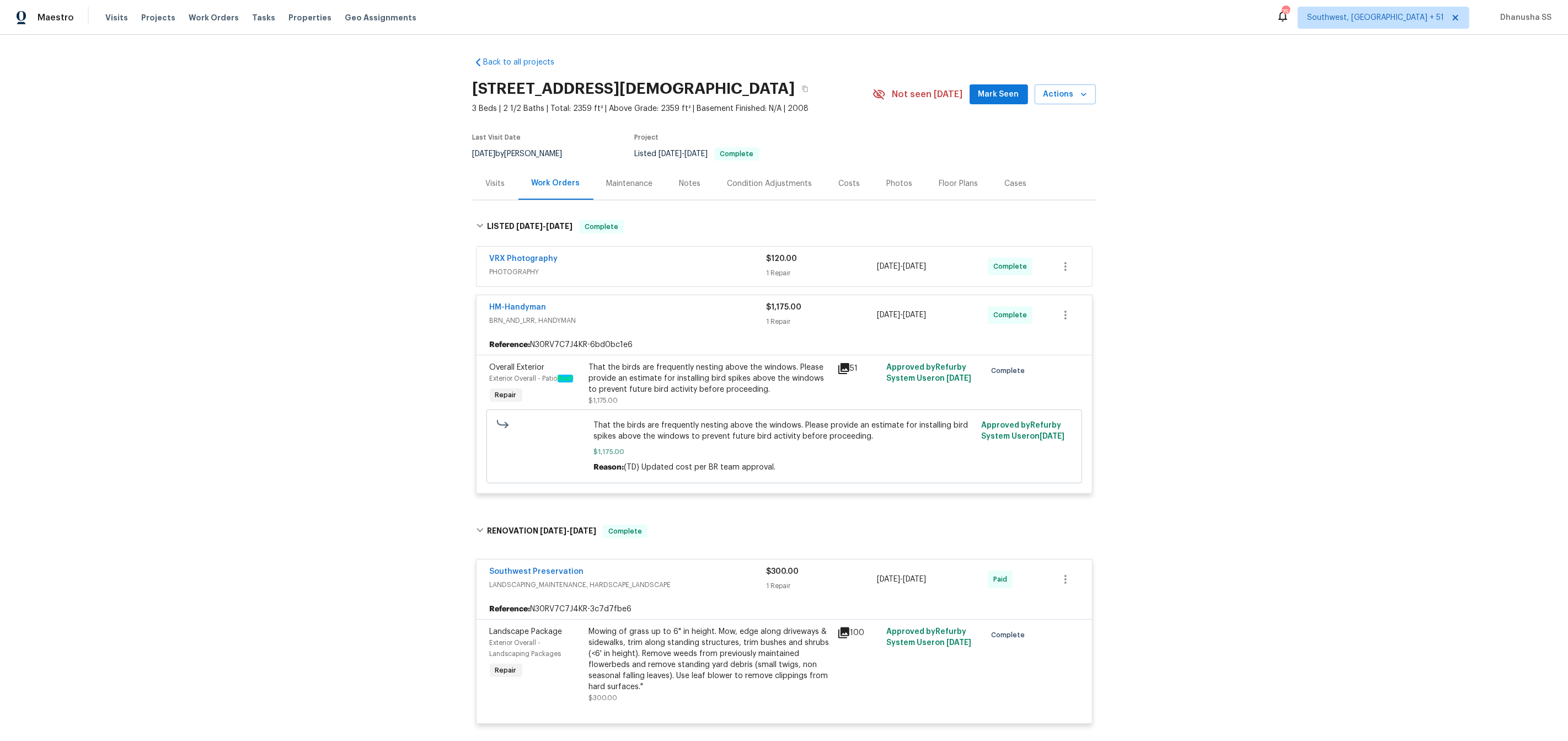
click at [690, 271] on span "PHOTOGRAPHY" at bounding box center [628, 272] width 277 height 11
